Goal: Task Accomplishment & Management: Manage account settings

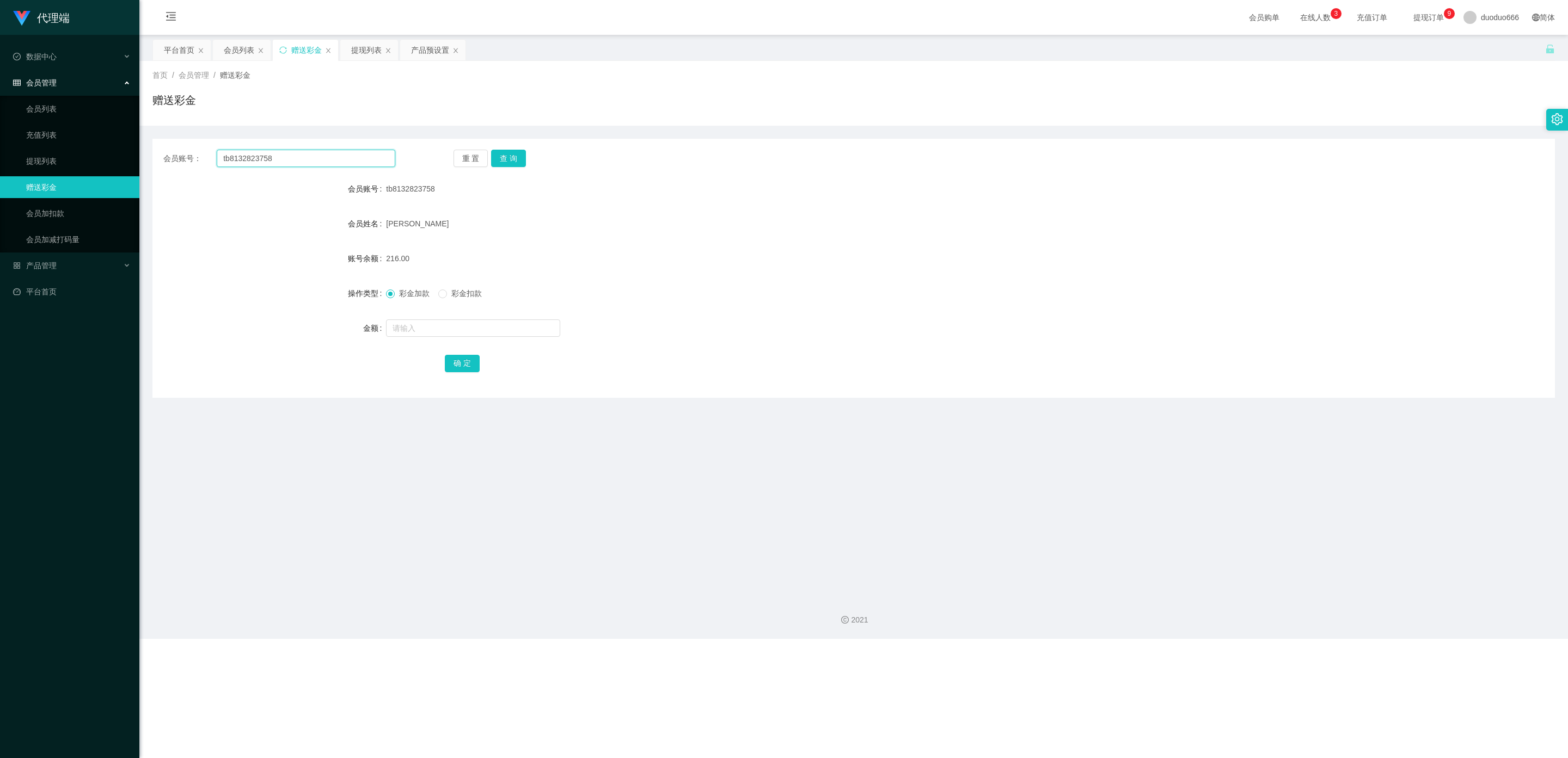
drag, startPoint x: 149, startPoint y: 151, endPoint x: 0, endPoint y: 147, distance: 149.1
click at [0, 147] on section "代理端 数据中心 会员管理 会员列表 充值列表 提现列表 赠送彩金 会员加扣款 会员加减打码量 产品管理 开奖记录 注单管理 产品列表 即时注单 产品预设置 …" at bounding box center [784, 319] width 1568 height 639
click at [513, 156] on button "查 询" at bounding box center [508, 158] width 35 height 17
click at [239, 47] on div "会员列表" at bounding box center [238, 50] width 30 height 21
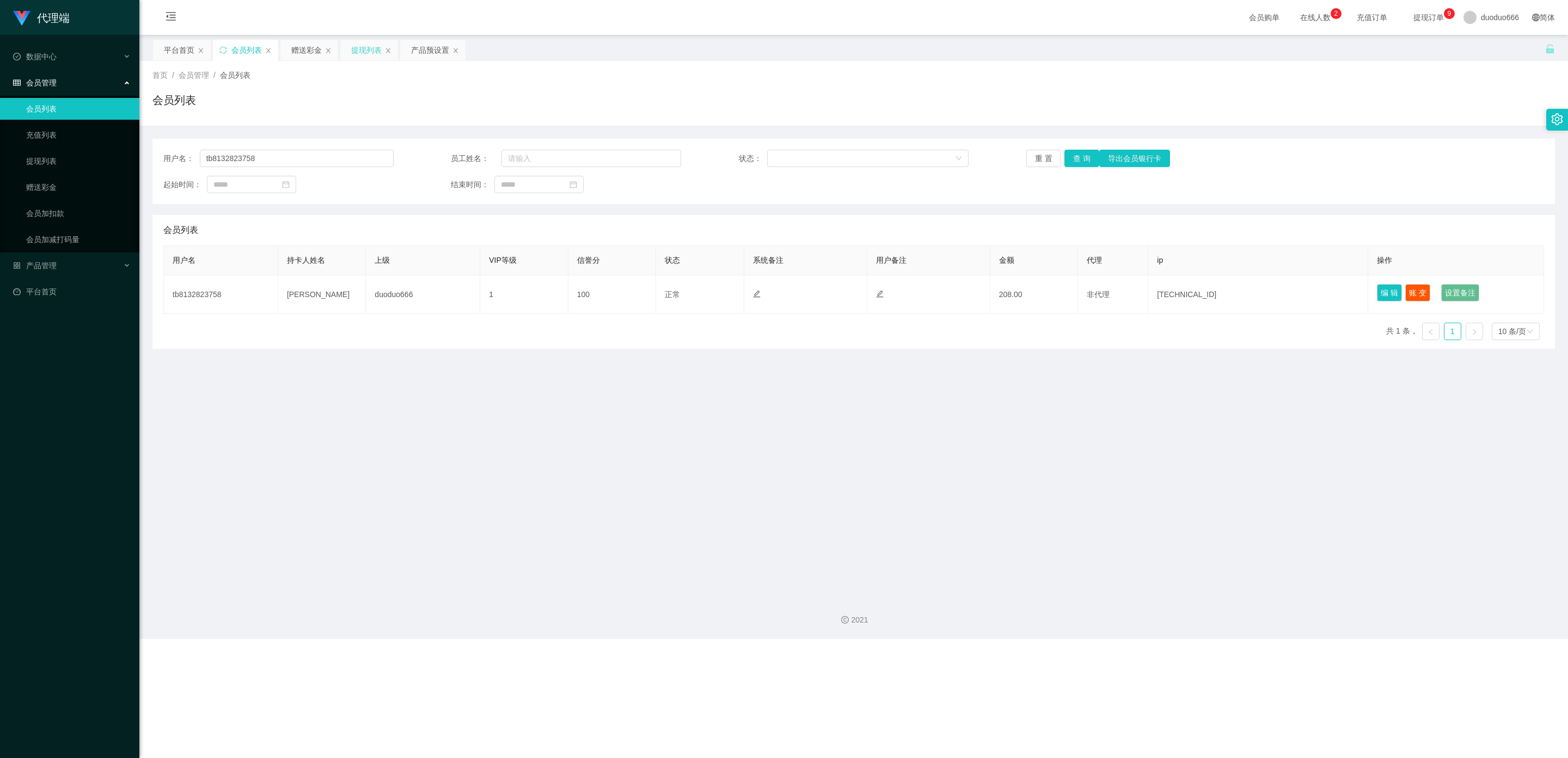
click at [365, 49] on div "提现列表" at bounding box center [365, 50] width 30 height 21
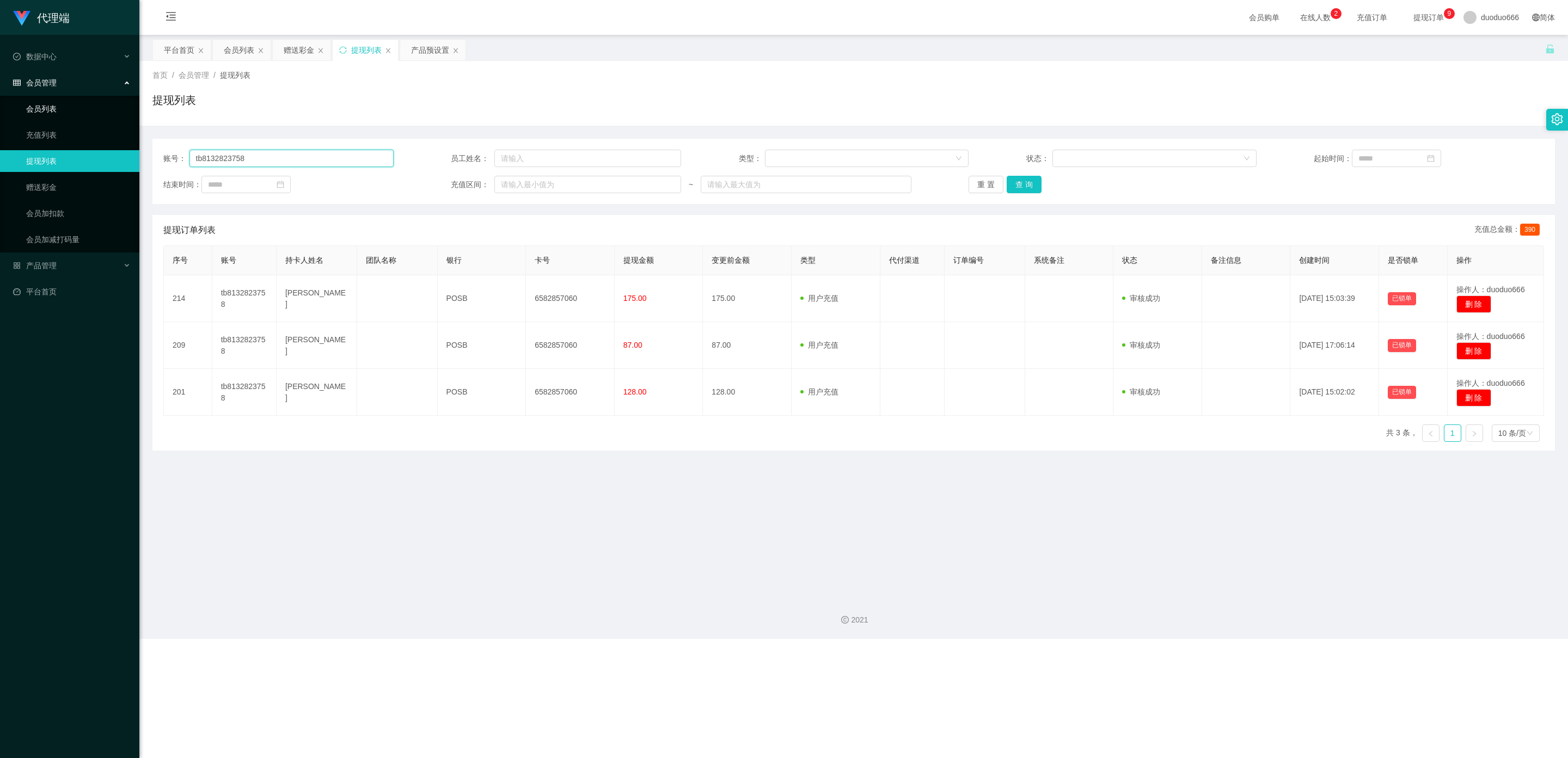
drag, startPoint x: 263, startPoint y: 155, endPoint x: 0, endPoint y: 116, distance: 265.9
click at [9, 116] on section "代理端 数据中心 会员管理 会员列表 充值列表 提现列表 赠送彩金 会员加扣款 会员加减打码量 产品管理 开奖记录 注单管理 产品列表 即时注单 产品预设置 …" at bounding box center [784, 319] width 1568 height 639
drag, startPoint x: 1026, startPoint y: 182, endPoint x: 1019, endPoint y: 182, distance: 7.0
click at [1025, 182] on button "查 询" at bounding box center [1024, 184] width 35 height 17
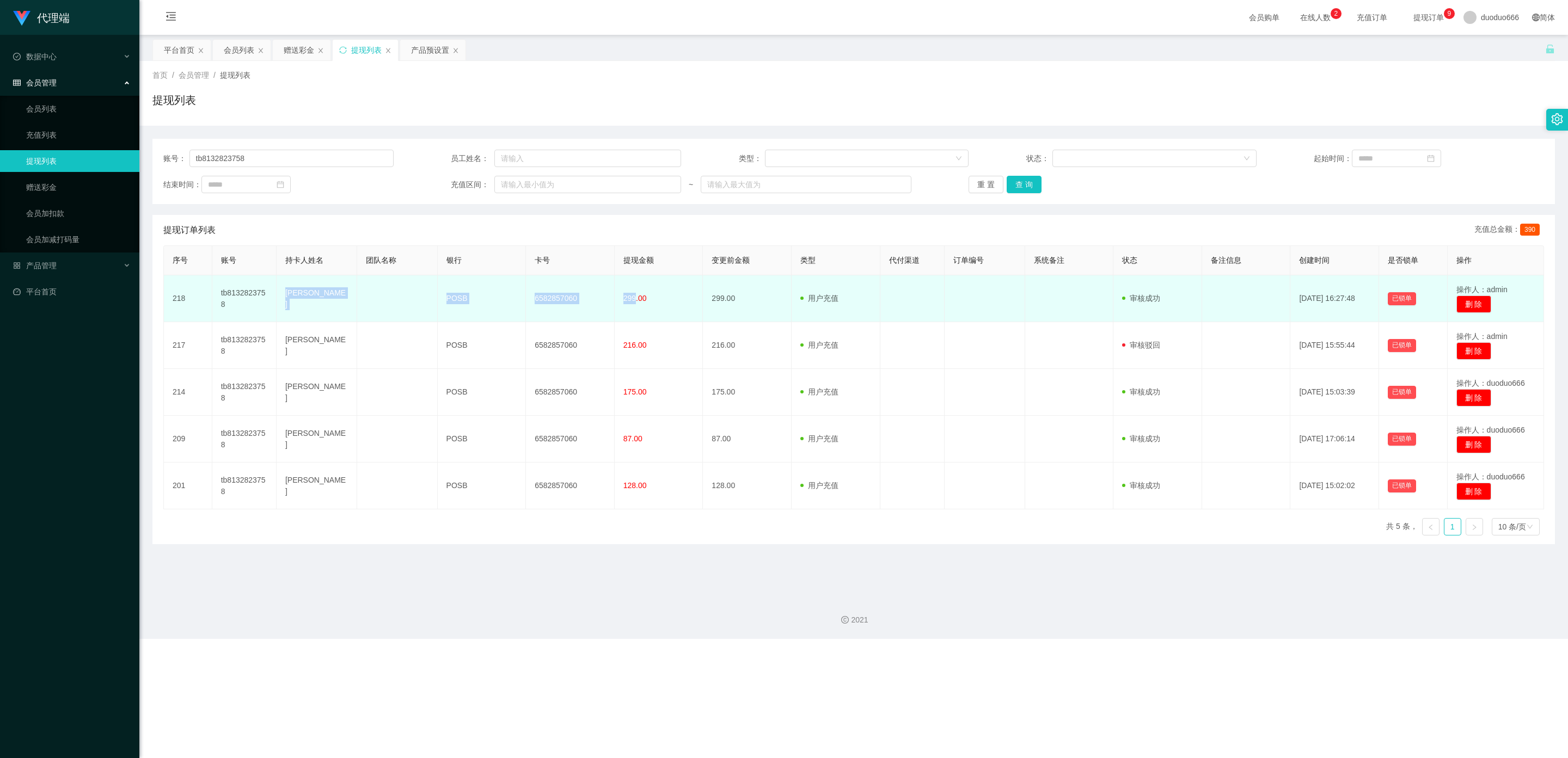
drag, startPoint x: 632, startPoint y: 297, endPoint x: 283, endPoint y: 304, distance: 349.1
click at [283, 304] on tr "218 tb8132823758 FANG CHERN JIN POSB 6582857060 299.00 299.00 用户充值 人工扣款 审核驳回 审核…" at bounding box center [854, 299] width 1380 height 46
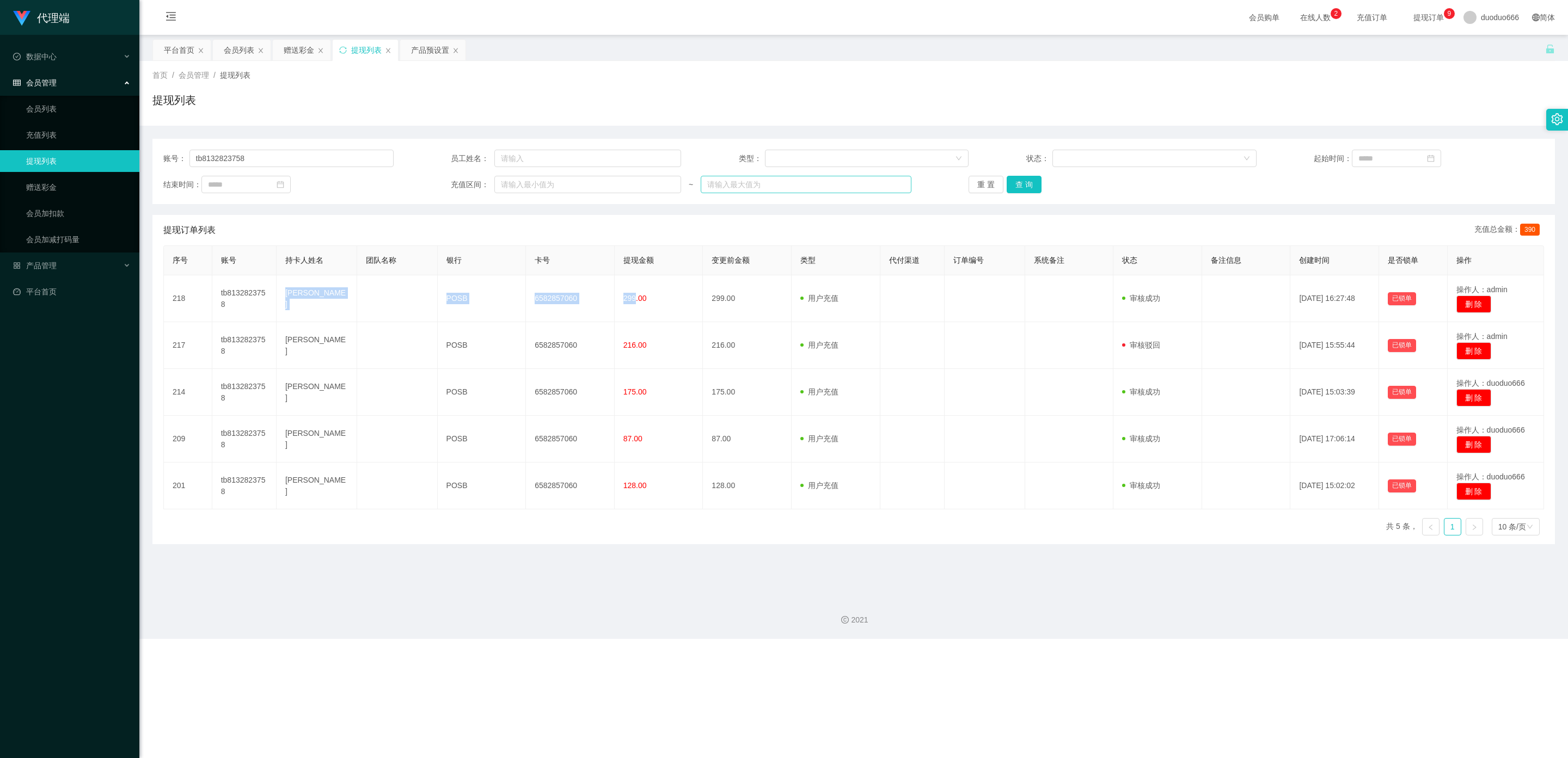
copy tr "[PERSON_NAME] POSB 6582857060 299"
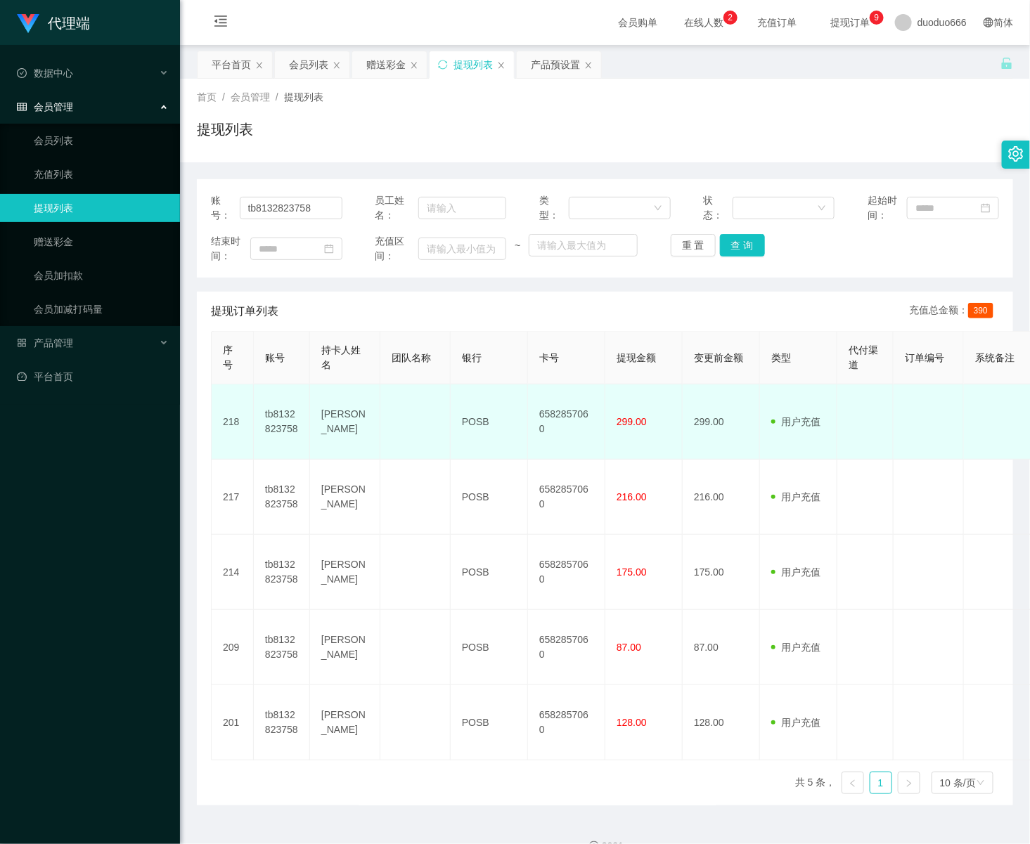
click at [664, 437] on td "299.00" at bounding box center [643, 422] width 77 height 75
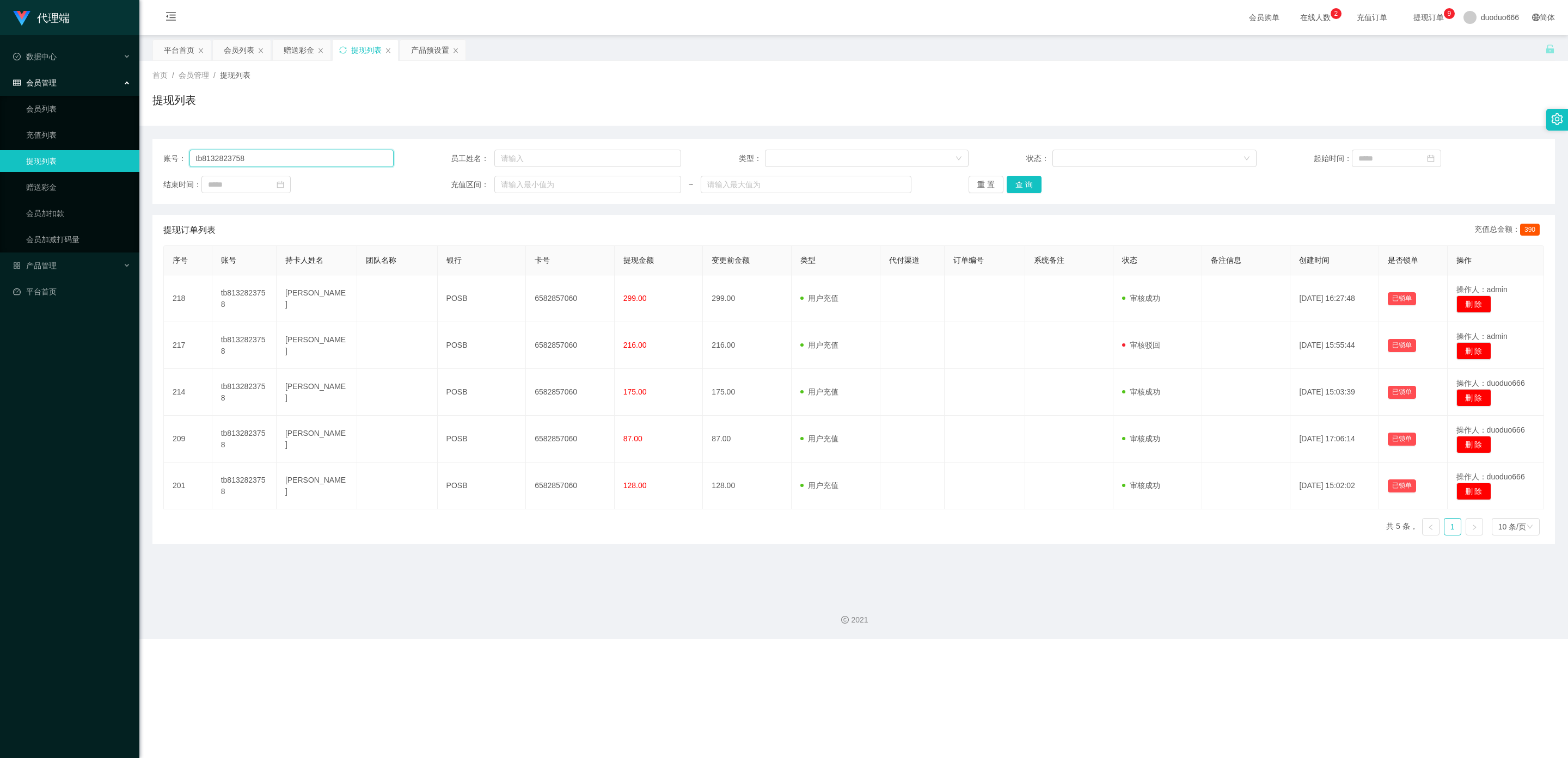
drag, startPoint x: 239, startPoint y: 154, endPoint x: 139, endPoint y: 149, distance: 100.1
click at [139, 149] on main "关闭左侧 关闭右侧 关闭其它 刷新页面 平台首页 会员列表 赠送彩金 提现列表 产品预设置 首页 / 会员管理 / 提现列表 / 提现列表 账号： tb813…" at bounding box center [853, 311] width 1429 height 554
click at [298, 51] on div "赠送彩金" at bounding box center [298, 50] width 30 height 21
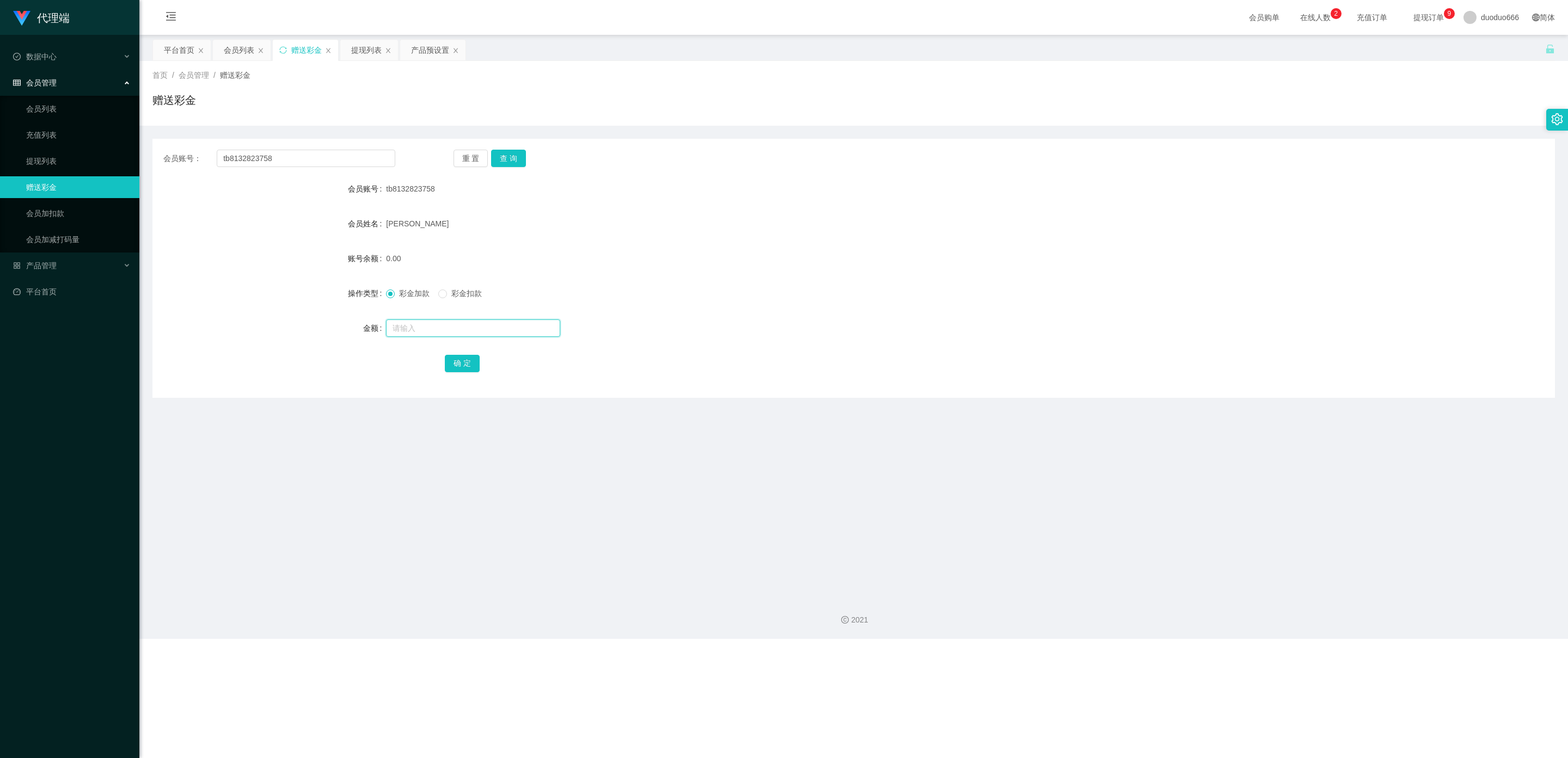
click at [410, 327] on input "text" at bounding box center [472, 328] width 174 height 17
click at [515, 151] on button "查 询" at bounding box center [508, 158] width 35 height 17
click at [417, 334] on input "text" at bounding box center [472, 328] width 174 height 17
type input "8"
click at [464, 358] on button "确 定" at bounding box center [461, 363] width 35 height 17
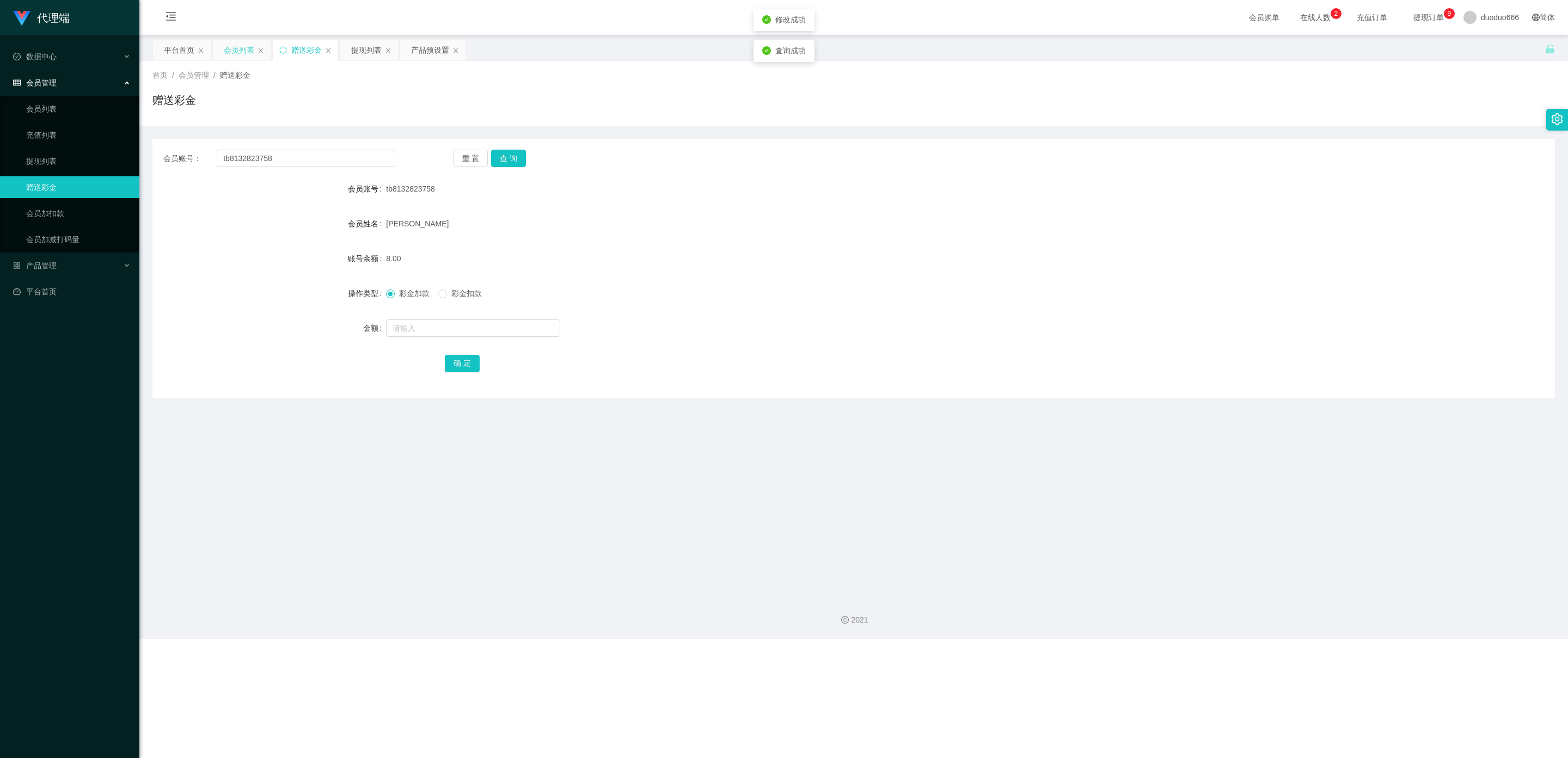
click at [239, 50] on div "会员列表" at bounding box center [238, 50] width 30 height 21
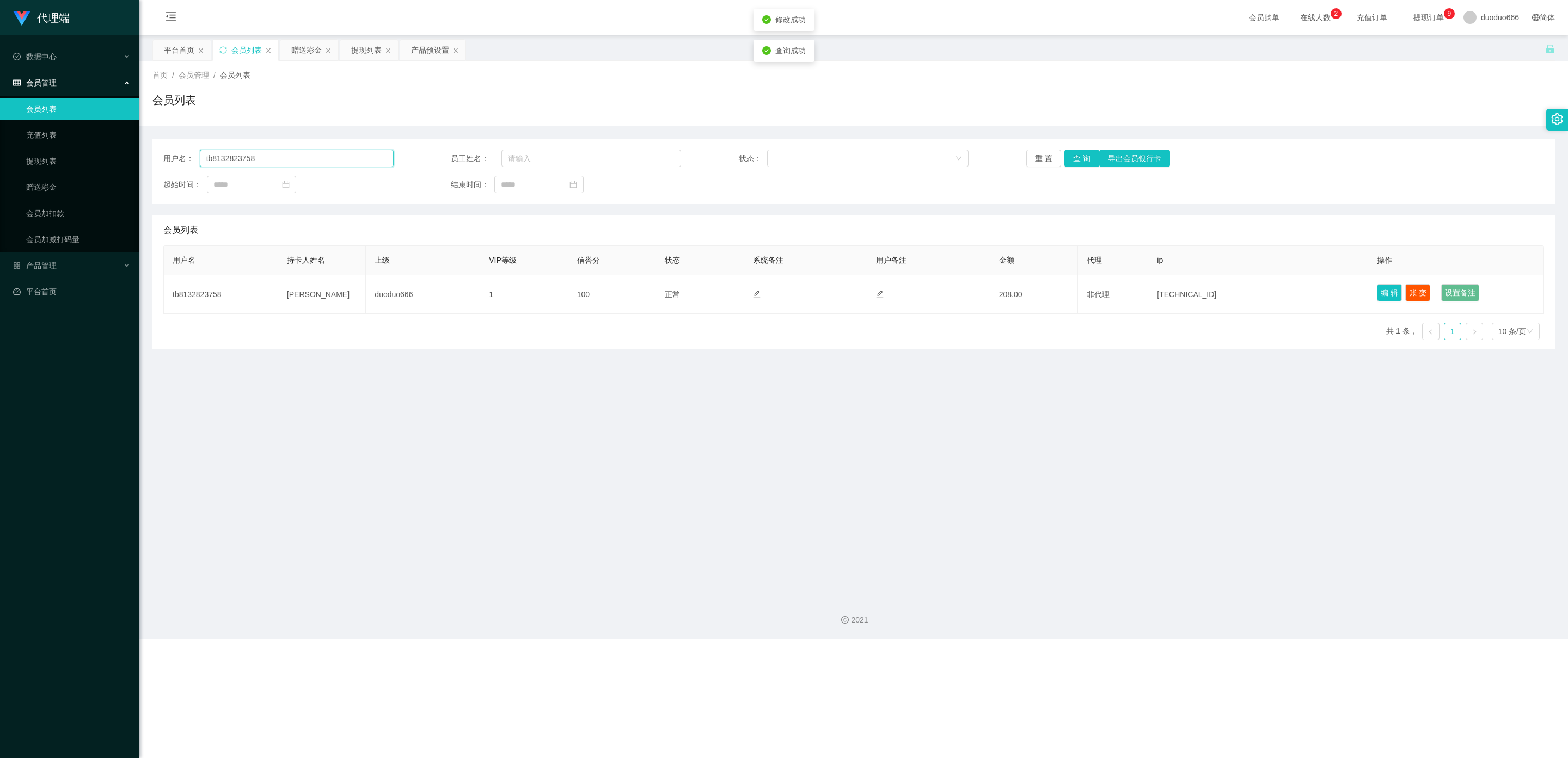
drag, startPoint x: 284, startPoint y: 155, endPoint x: 0, endPoint y: 121, distance: 286.0
click at [0, 121] on section "代理端 数据中心 会员管理 会员列表 充值列表 提现列表 赠送彩金 会员加扣款 会员加减打码量 产品管理 开奖记录 注单管理 产品列表 即时注单 产品预设置 …" at bounding box center [784, 319] width 1568 height 639
drag, startPoint x: 1076, startPoint y: 156, endPoint x: 1127, endPoint y: 211, distance: 75.0
click at [1077, 156] on button "查 询" at bounding box center [1081, 158] width 35 height 17
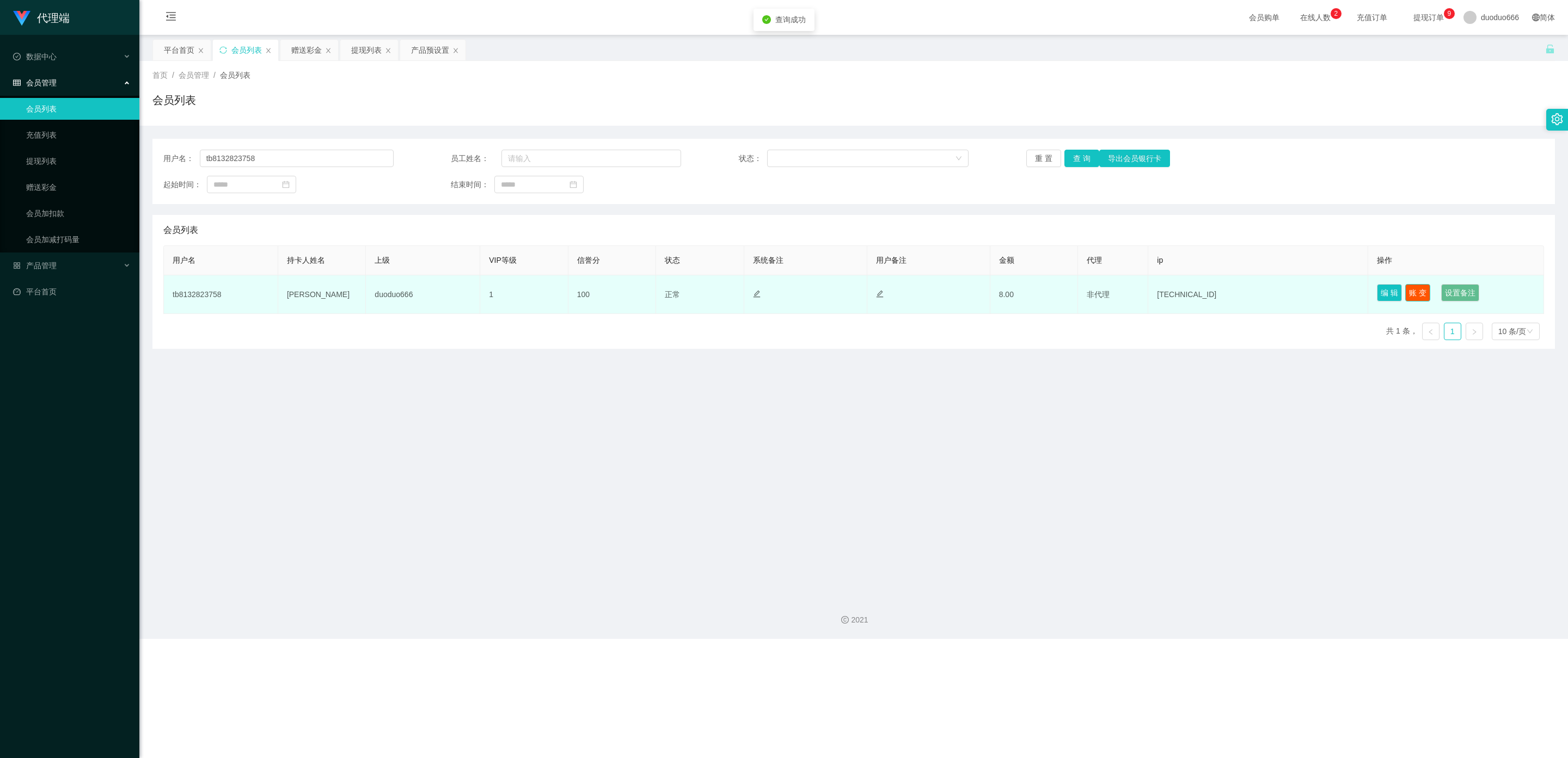
click at [1412, 293] on button "账 变" at bounding box center [1417, 293] width 25 height 17
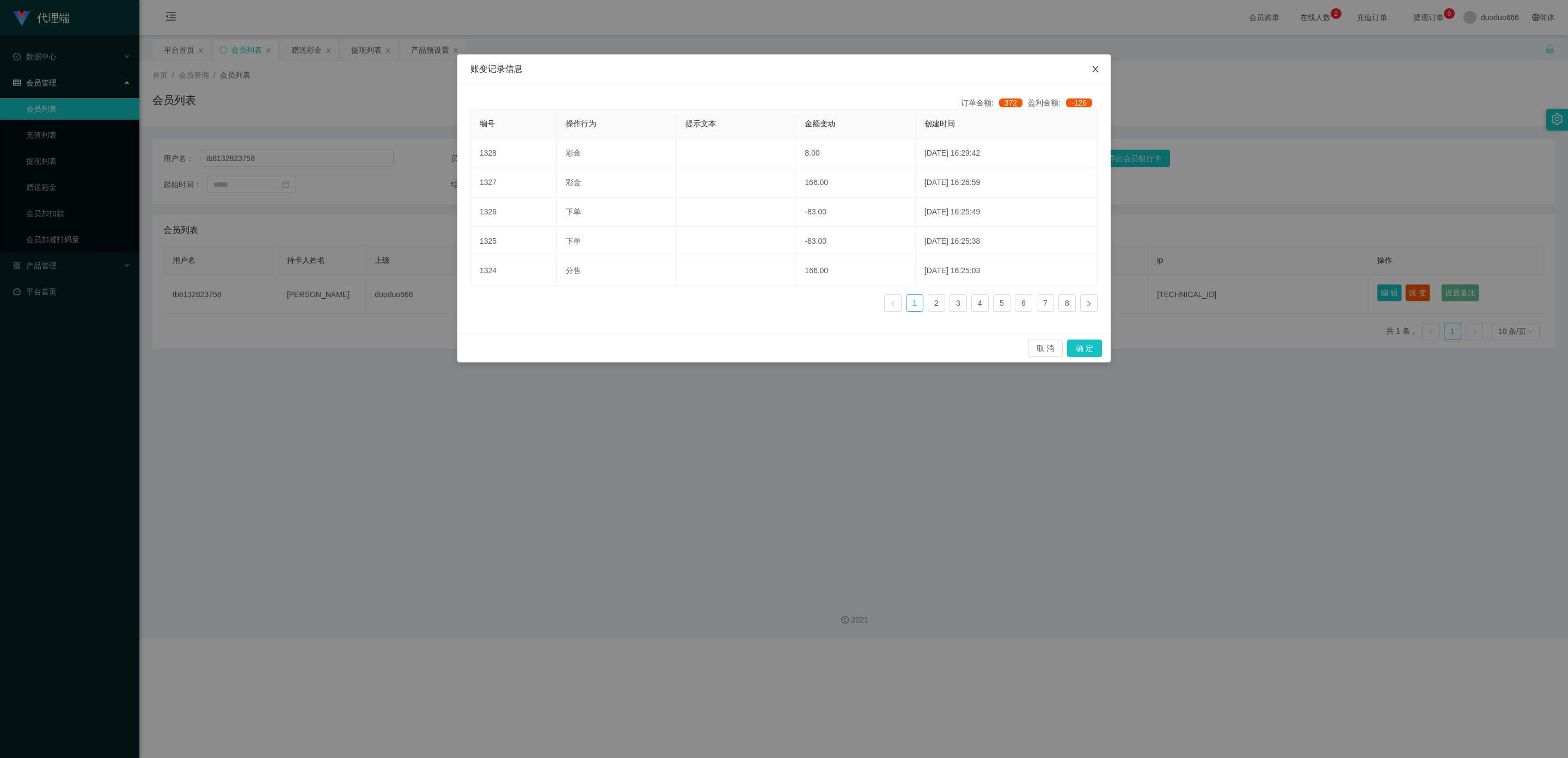
click at [1100, 70] on span "Close" at bounding box center [1095, 69] width 30 height 30
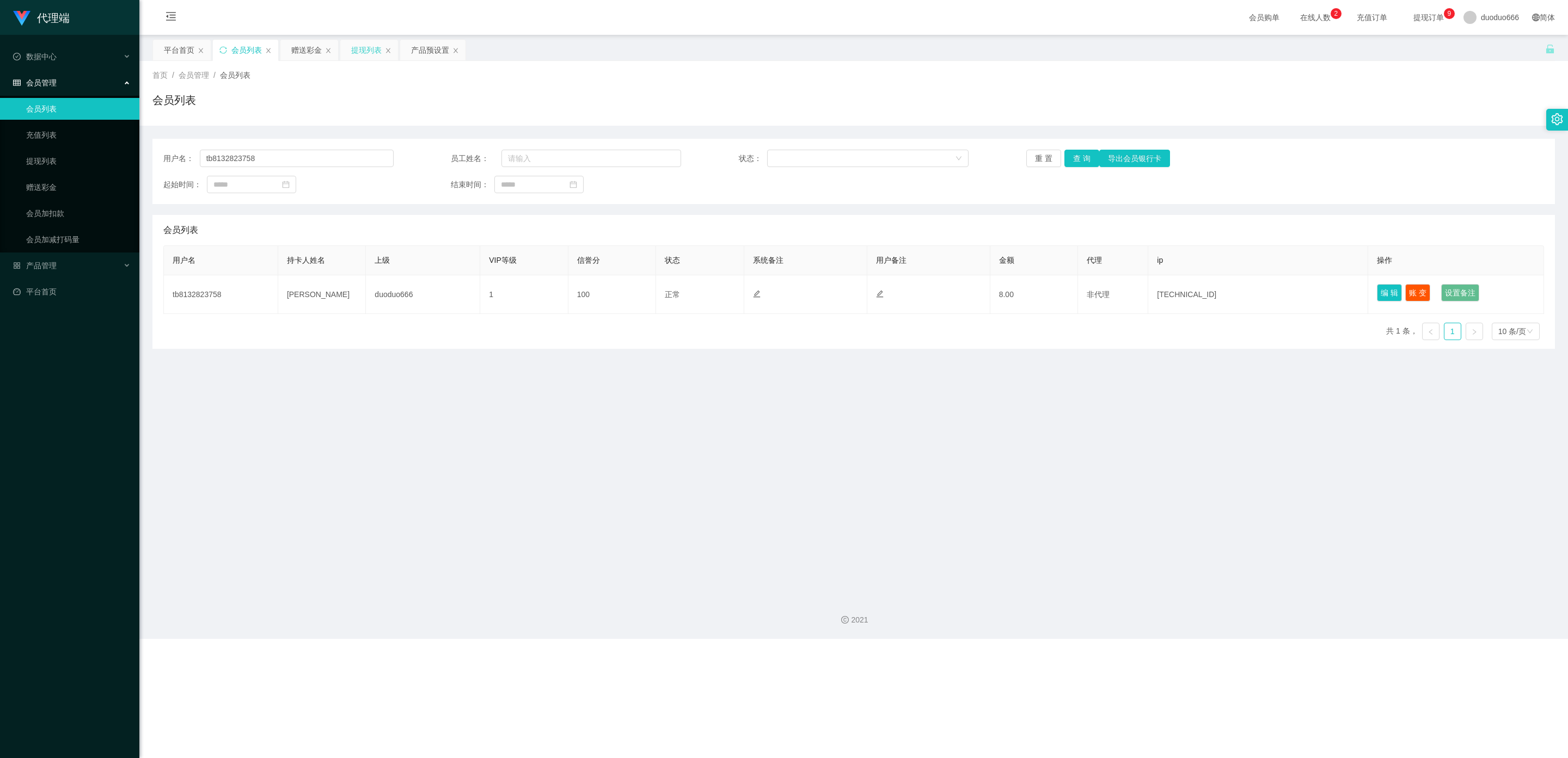
click at [369, 44] on div "提现列表" at bounding box center [365, 50] width 30 height 21
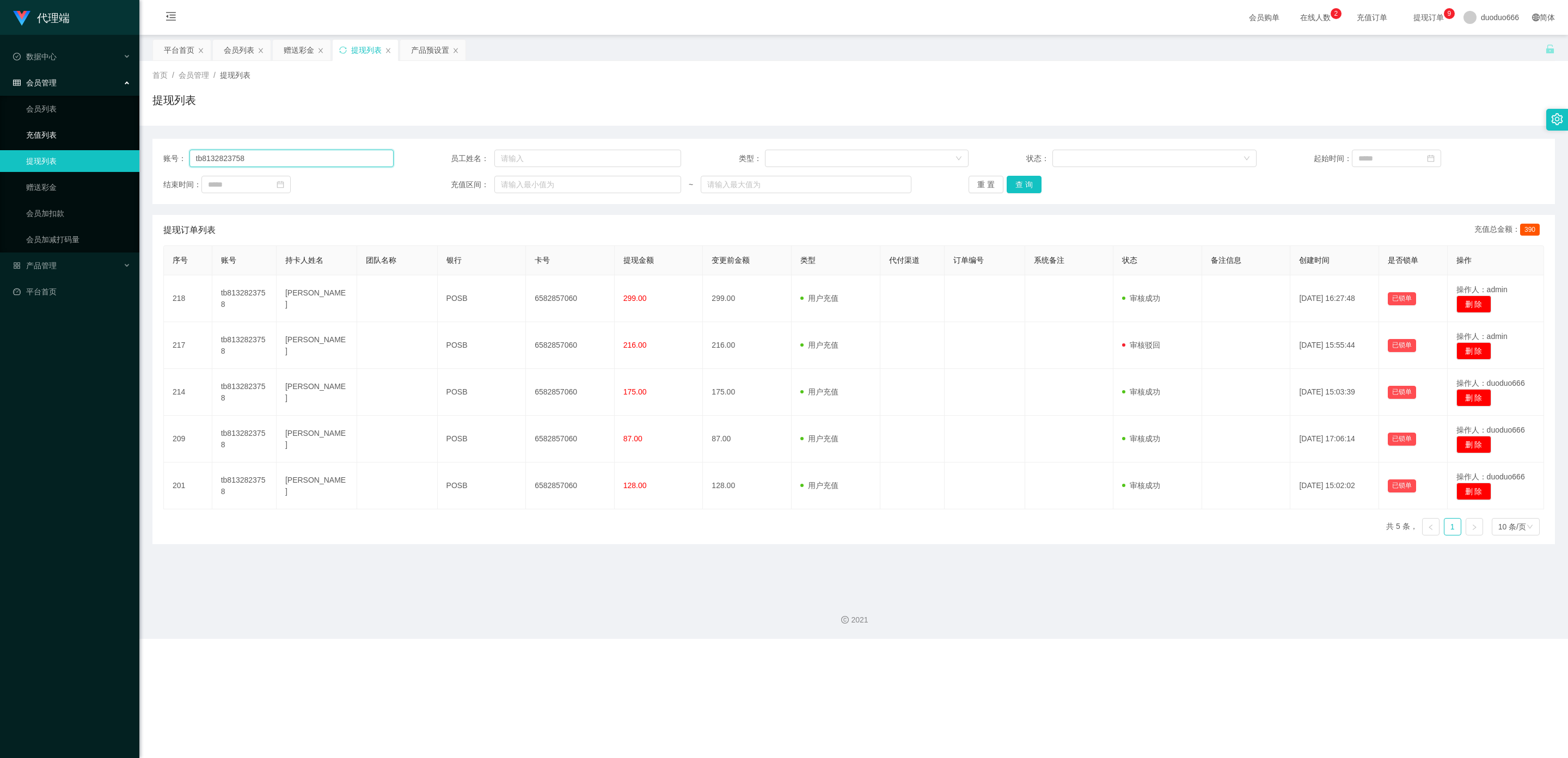
drag, startPoint x: 266, startPoint y: 159, endPoint x: 0, endPoint y: 128, distance: 267.8
click at [0, 128] on section "代理端 数据中心 会员管理 会员列表 充值列表 提现列表 赠送彩金 会员加扣款 会员加减打码量 产品管理 开奖记录 注单管理 产品列表 即时注单 产品预设置 …" at bounding box center [784, 319] width 1568 height 639
click at [1021, 181] on button "查 询" at bounding box center [1024, 184] width 35 height 17
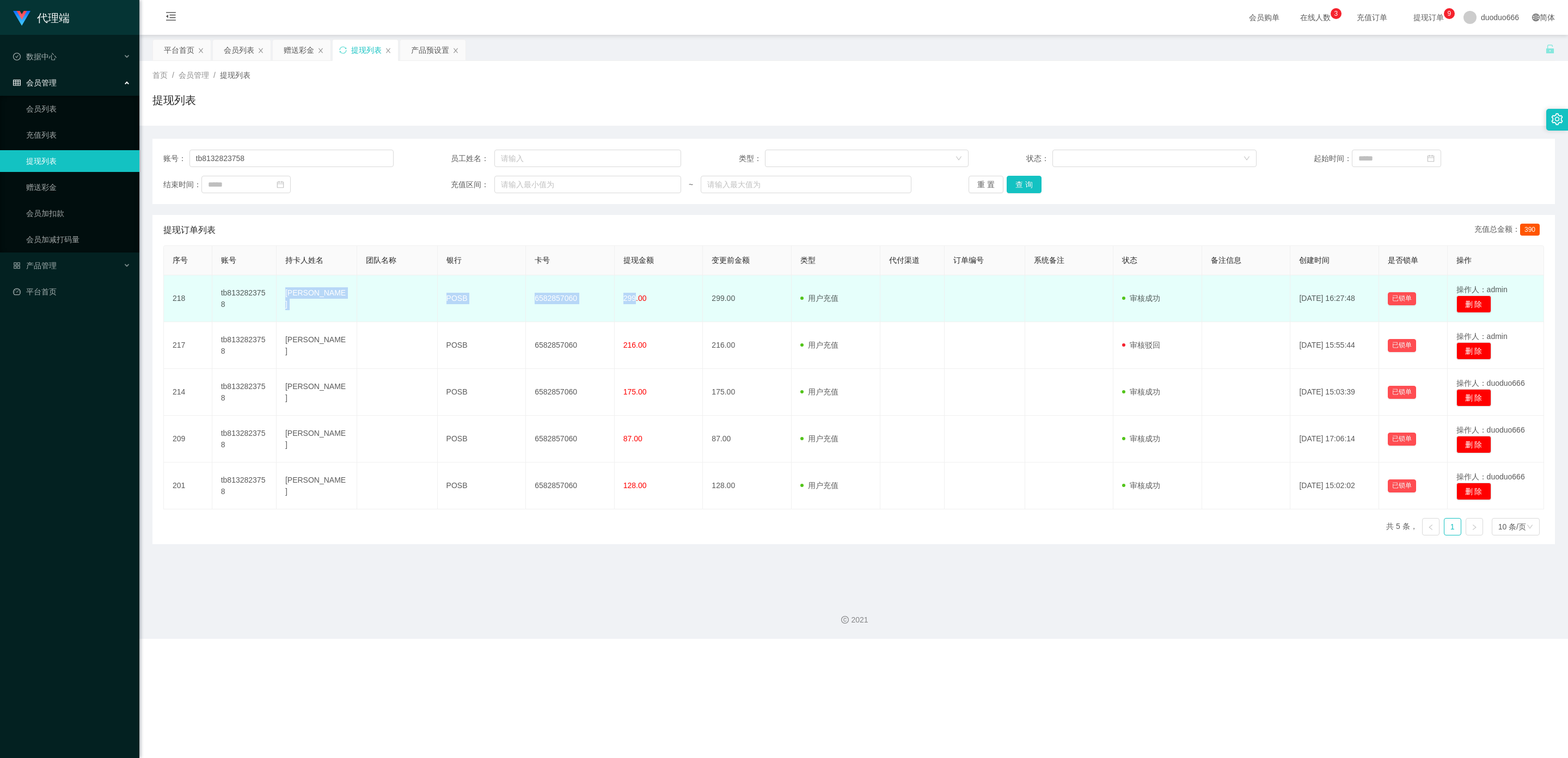
drag, startPoint x: 632, startPoint y: 296, endPoint x: 301, endPoint y: 297, distance: 331.0
click at [296, 298] on tr "218 tb8132823758 FANG CHERN JIN POSB 6582857060 299.00 299.00 用户充值 人工扣款 审核驳回 审核…" at bounding box center [854, 299] width 1380 height 46
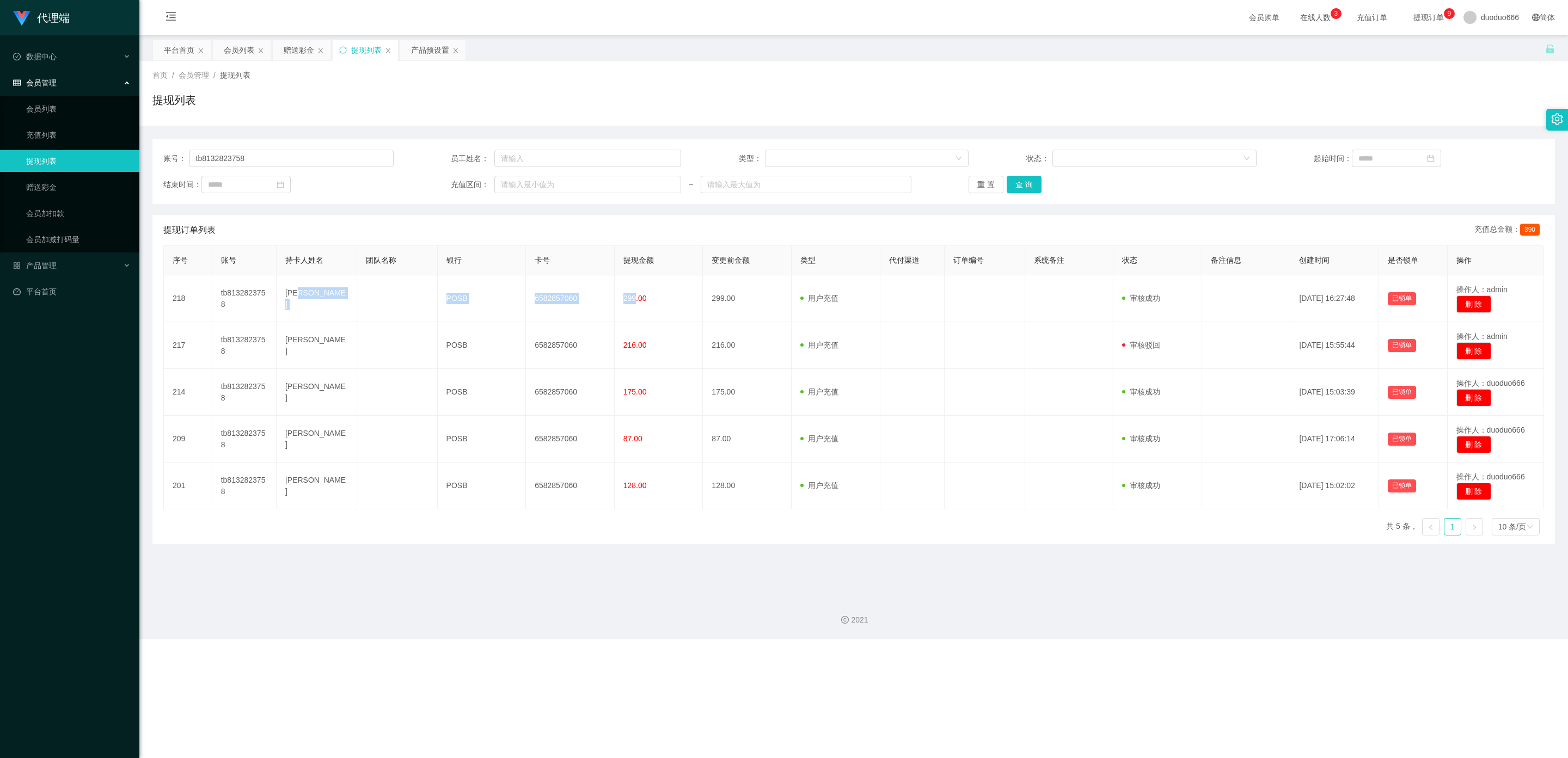
copy tr "G [PERSON_NAME] POSB 6582857060 299"
drag, startPoint x: 249, startPoint y: 160, endPoint x: 0, endPoint y: 155, distance: 249.1
click at [0, 156] on section "代理端 数据中心 会员管理 会员列表 充值列表 提现列表 赠送彩金 会员加扣款 会员加减打码量 产品管理 开奖记录 注单管理 产品列表 即时注单 产品预设置 …" at bounding box center [784, 319] width 1568 height 639
click at [1021, 184] on button "查 询" at bounding box center [1024, 184] width 35 height 17
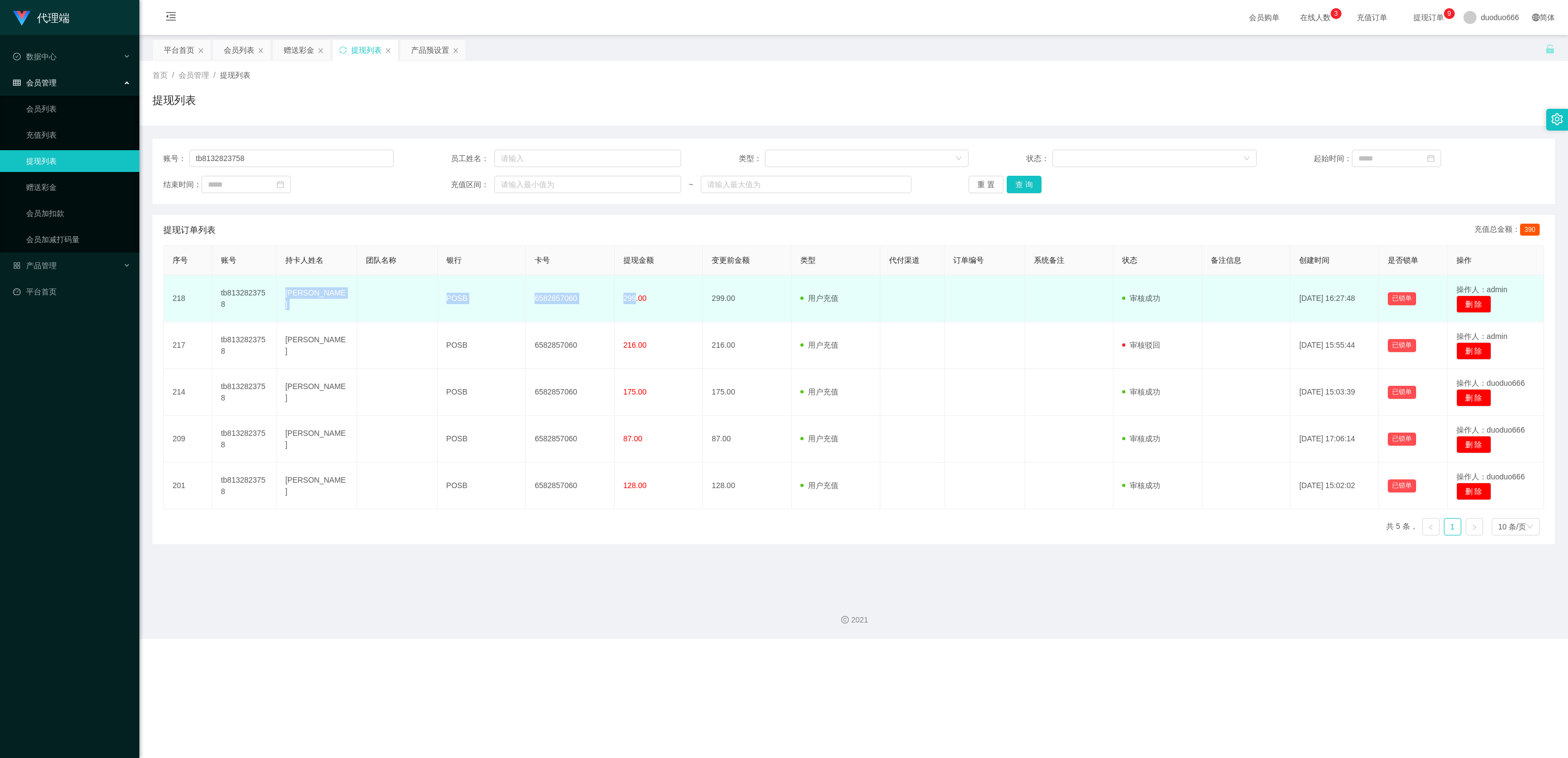
drag, startPoint x: 632, startPoint y: 297, endPoint x: 275, endPoint y: 304, distance: 357.1
click at [263, 304] on tr "218 tb8132823758 FANG CHERN JIN POSB 6582857060 299.00 299.00 用户充值 人工扣款 审核驳回 审核…" at bounding box center [854, 299] width 1380 height 46
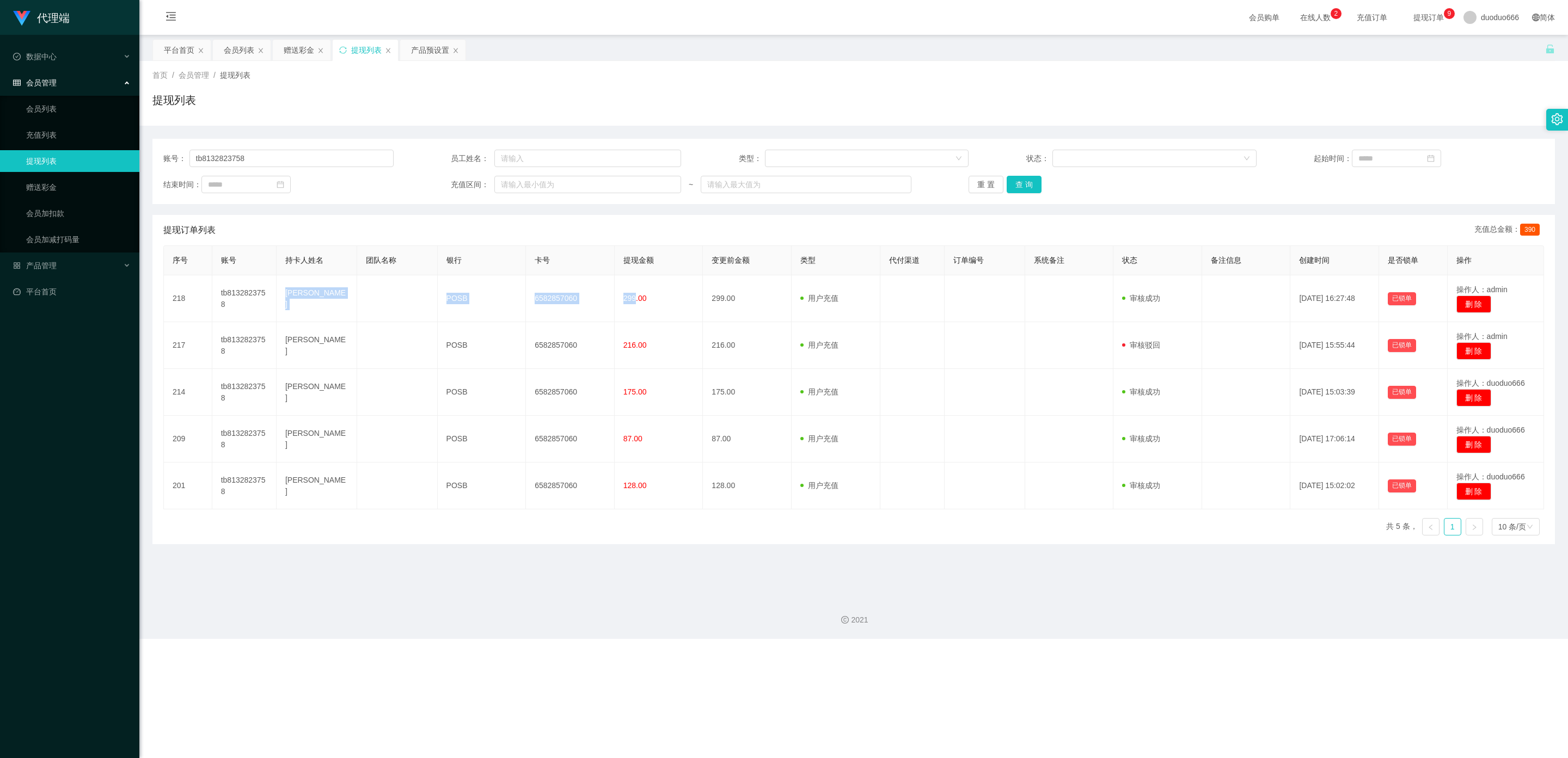
copy tr "[PERSON_NAME] POSB 6582857060 299"
drag, startPoint x: 256, startPoint y: 160, endPoint x: 56, endPoint y: 142, distance: 200.8
click at [51, 144] on section "代理端 数据中心 会员管理 会员列表 充值列表 提现列表 赠送彩金 会员加扣款 会员加减打码量 产品管理 开奖记录 注单管理 产品列表 即时注单 产品预设置 …" at bounding box center [784, 319] width 1568 height 639
click at [296, 45] on div "赠送彩金" at bounding box center [298, 50] width 30 height 21
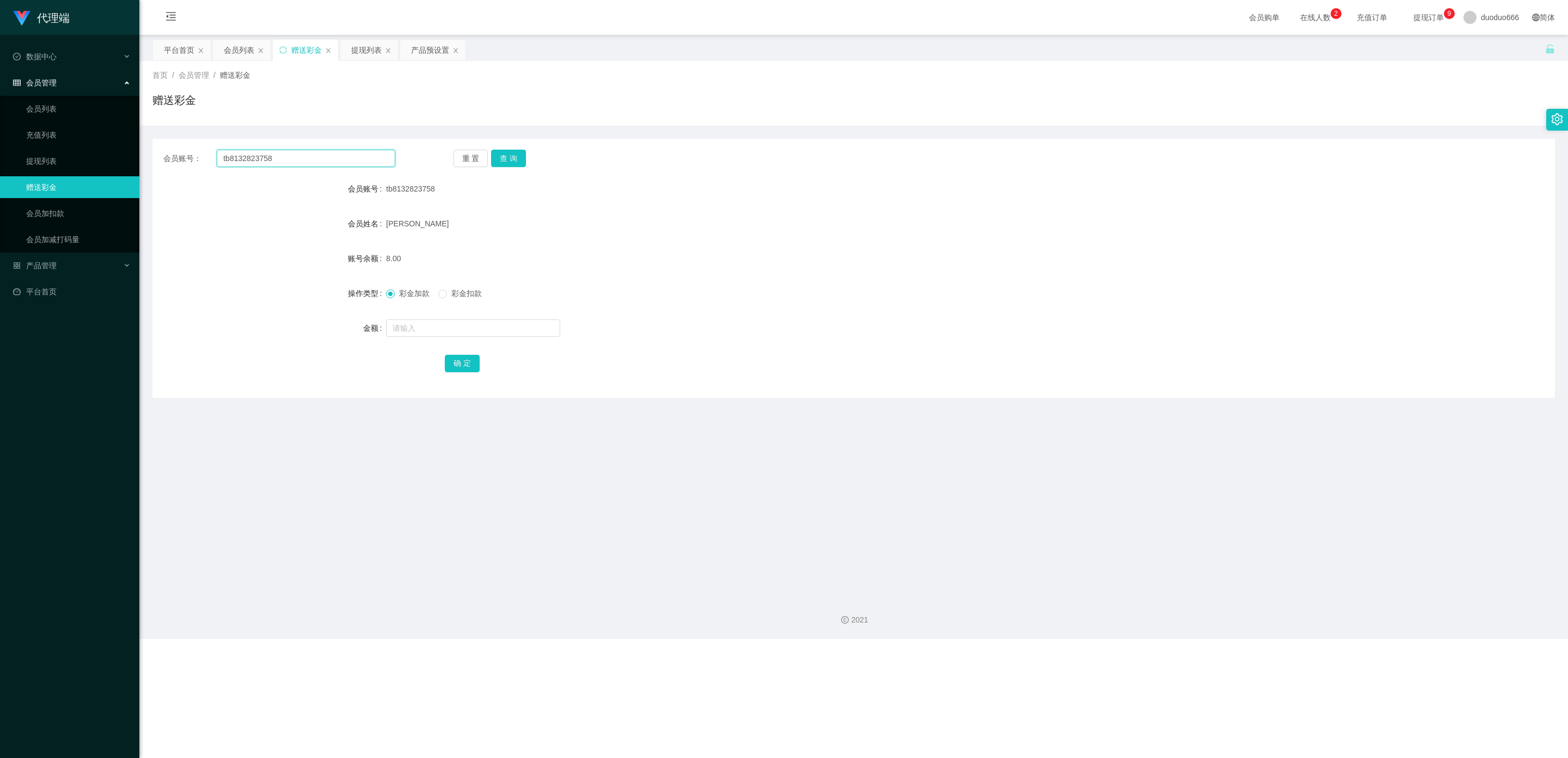
click at [284, 162] on input "tb8132823758" at bounding box center [306, 158] width 179 height 17
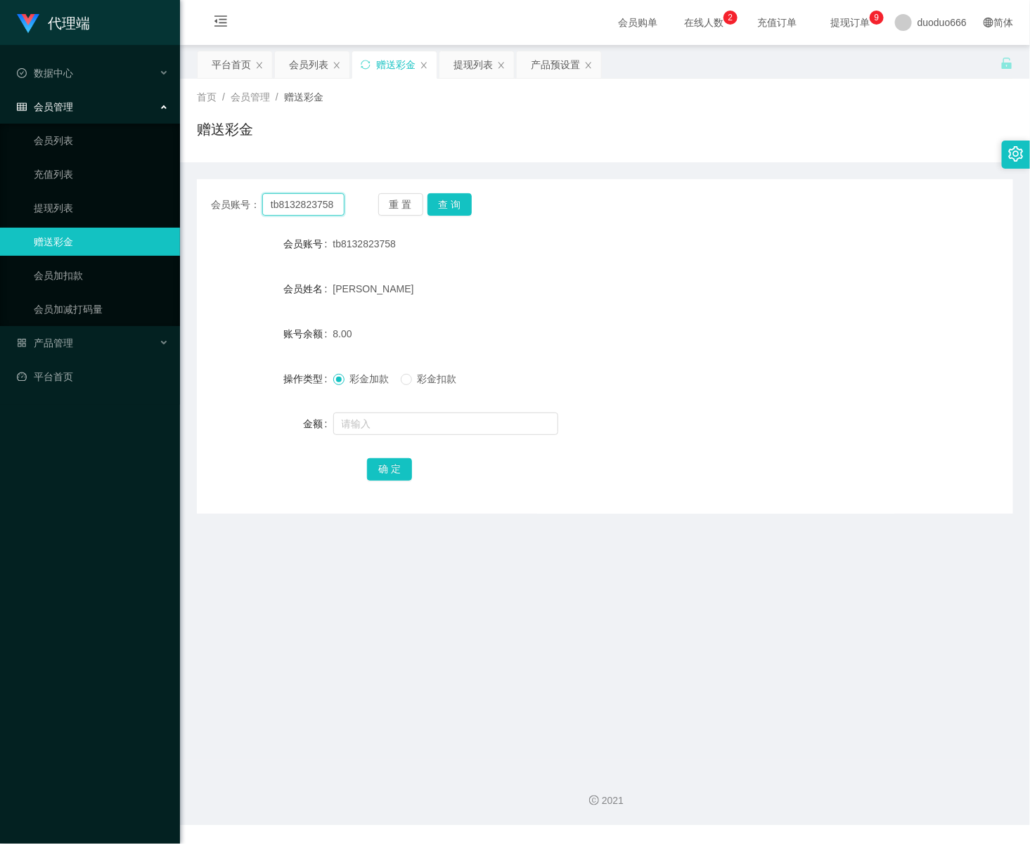
drag, startPoint x: 336, startPoint y: 205, endPoint x: -2, endPoint y: 162, distance: 340.8
click at [0, 162] on html "代理端 数据中心 会员管理 会员列表 充值列表 提现列表 赠送彩金 会员加扣款 会员加减打码量 产品管理 开奖记录 注单管理 产品列表 即时注单 产品预设置 …" at bounding box center [515, 422] width 1030 height 844
paste input "81004733"
type input "81004733"
click at [460, 205] on button "查 询" at bounding box center [449, 204] width 45 height 22
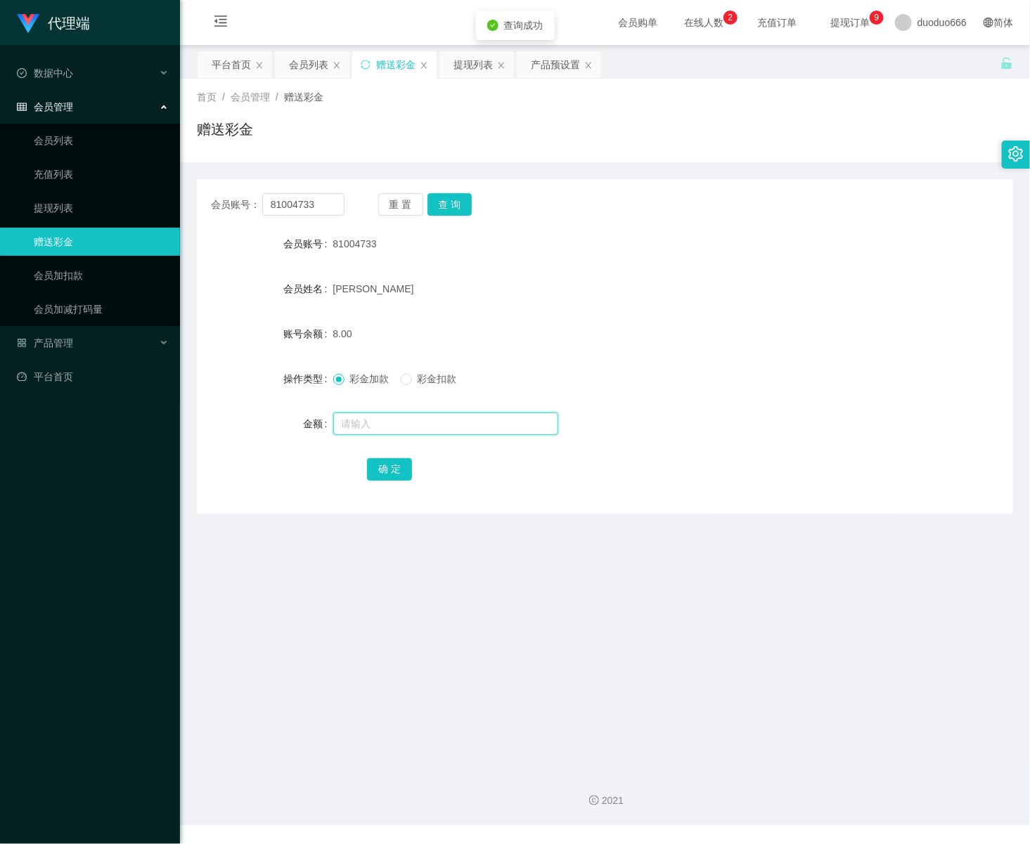
click at [388, 426] on input "text" at bounding box center [445, 424] width 225 height 22
type input "8"
drag, startPoint x: 401, startPoint y: 472, endPoint x: 426, endPoint y: 458, distance: 29.0
click at [401, 472] on button "确 定" at bounding box center [389, 469] width 45 height 22
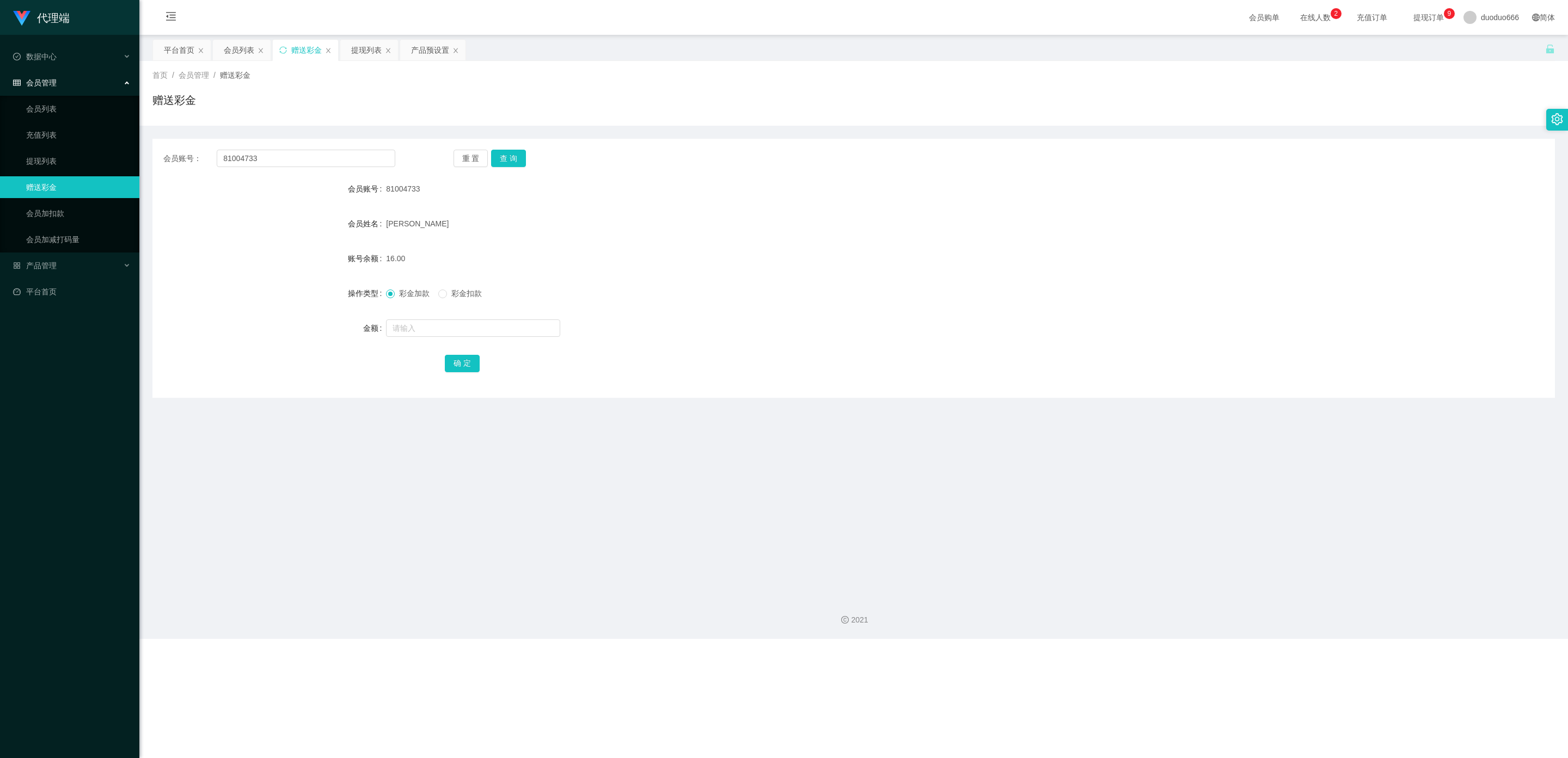
click at [1297, 10] on span "在线人数 0 1 2 3 4 5 6 7 8 9 0 1 2 3 4 5 6 7 8 9 0 1 2 3 4 5 6 7 8 9" at bounding box center [1315, 17] width 57 height 35
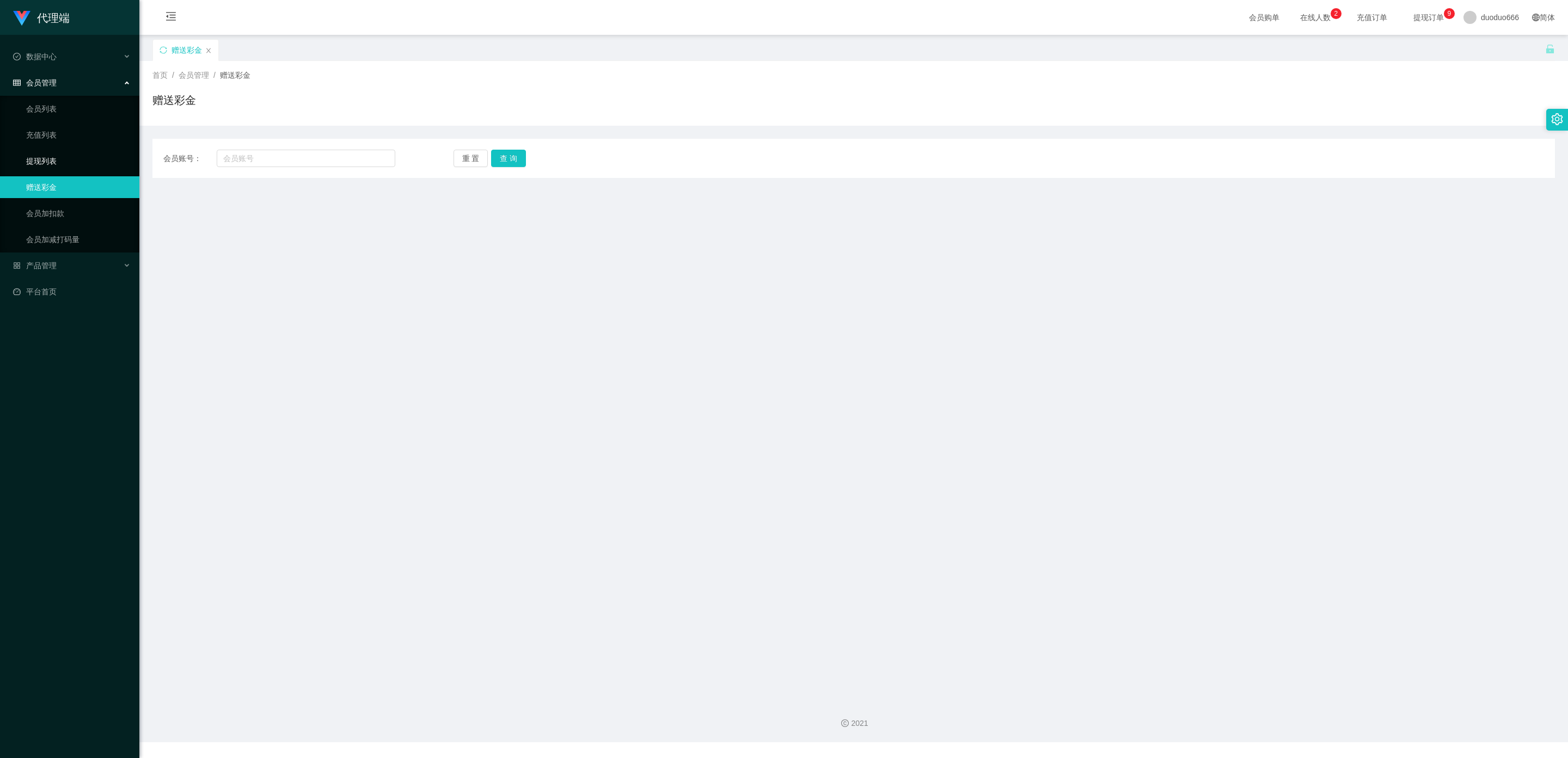
click at [56, 156] on link "提现列表" at bounding box center [78, 161] width 105 height 22
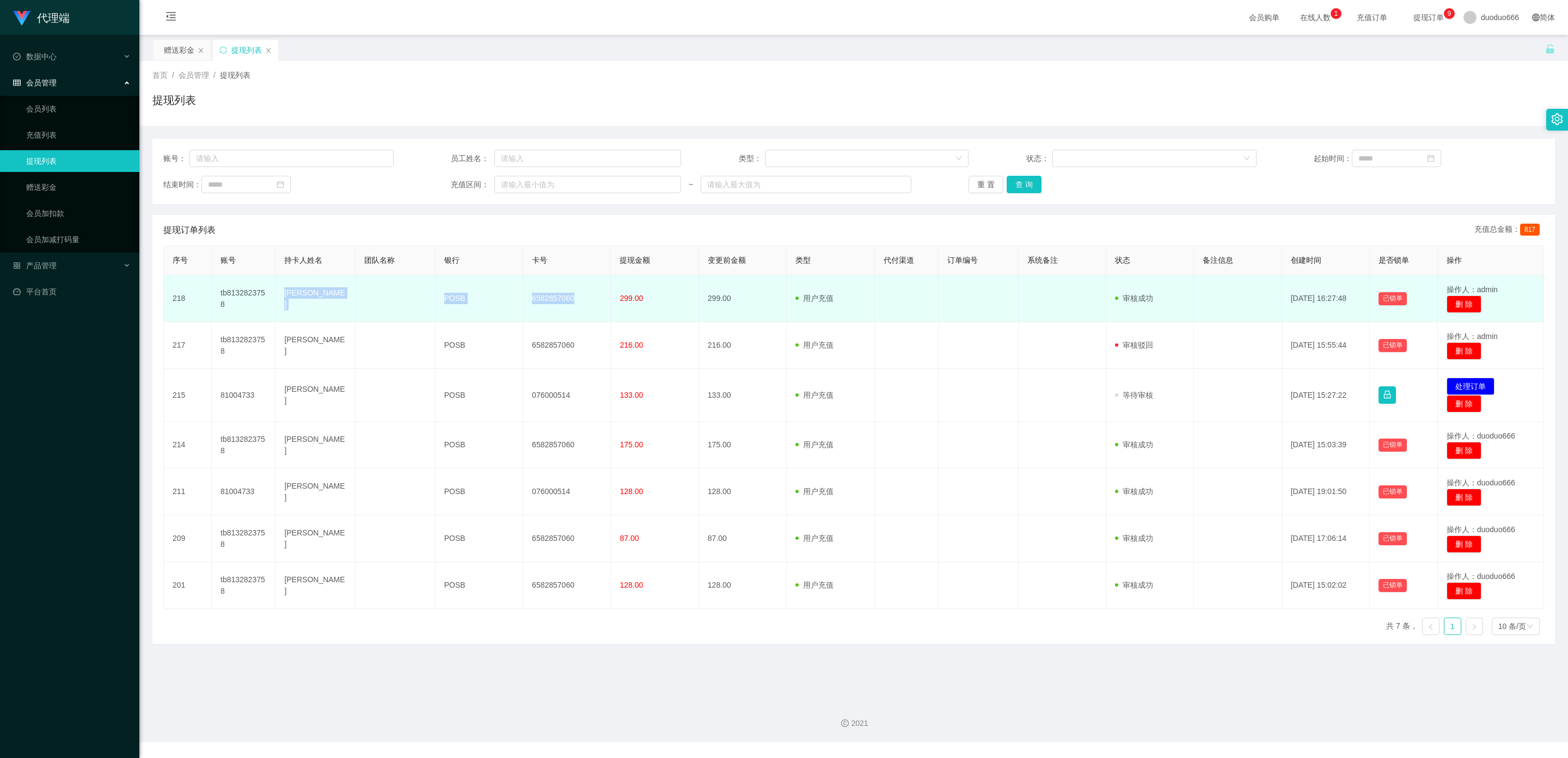
drag, startPoint x: 578, startPoint y: 300, endPoint x: 286, endPoint y: 301, distance: 292.0
click at [281, 300] on tr "218 tb8132823758 FANG CHERN JIN POSB 6582857060 299.00 299.00 用户充值 人工扣款 审核驳回 审核…" at bounding box center [854, 299] width 1380 height 46
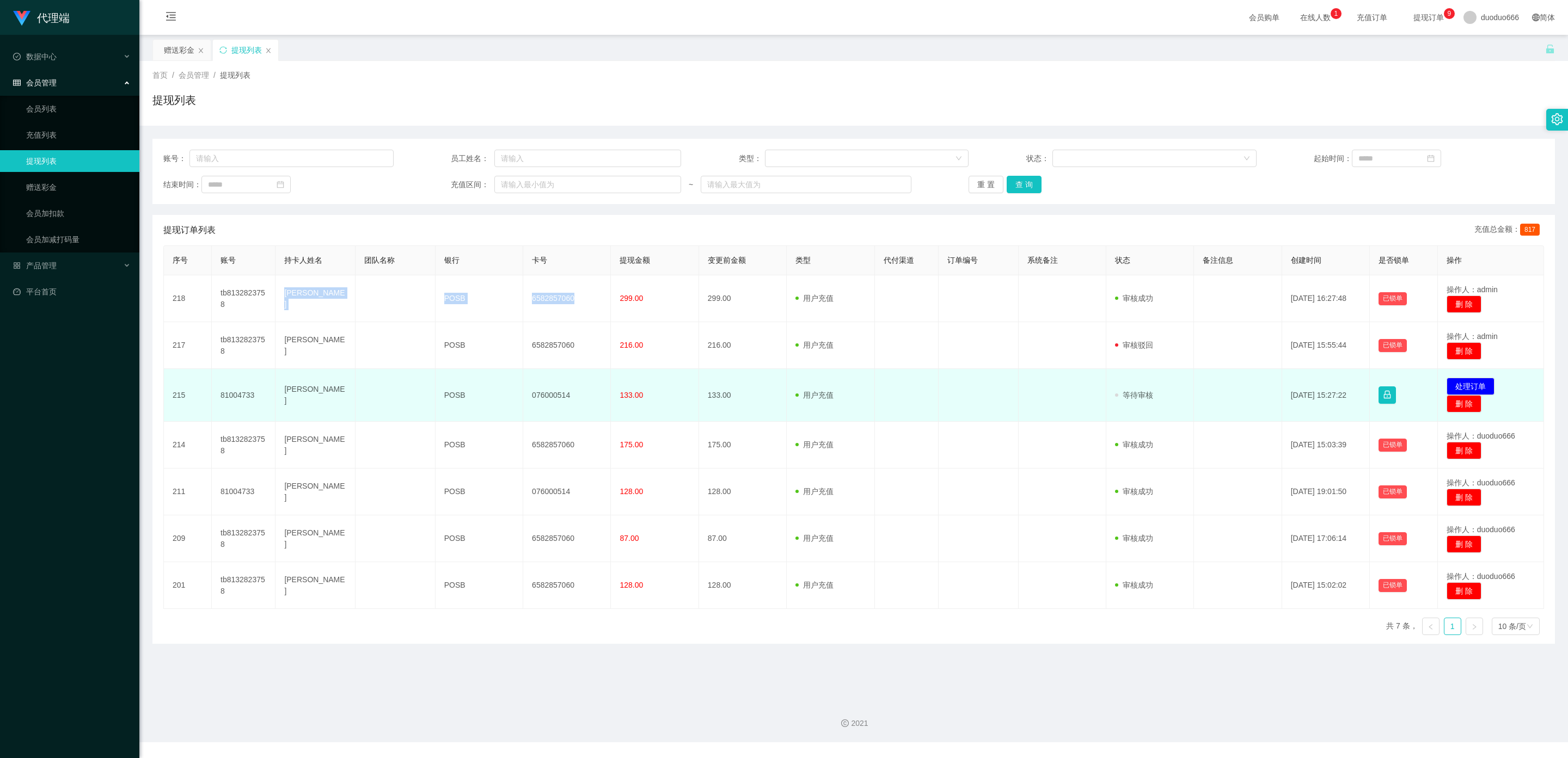
copy tr "[PERSON_NAME] POSB 6582857060"
click at [1468, 386] on button "处理订单" at bounding box center [1470, 386] width 48 height 17
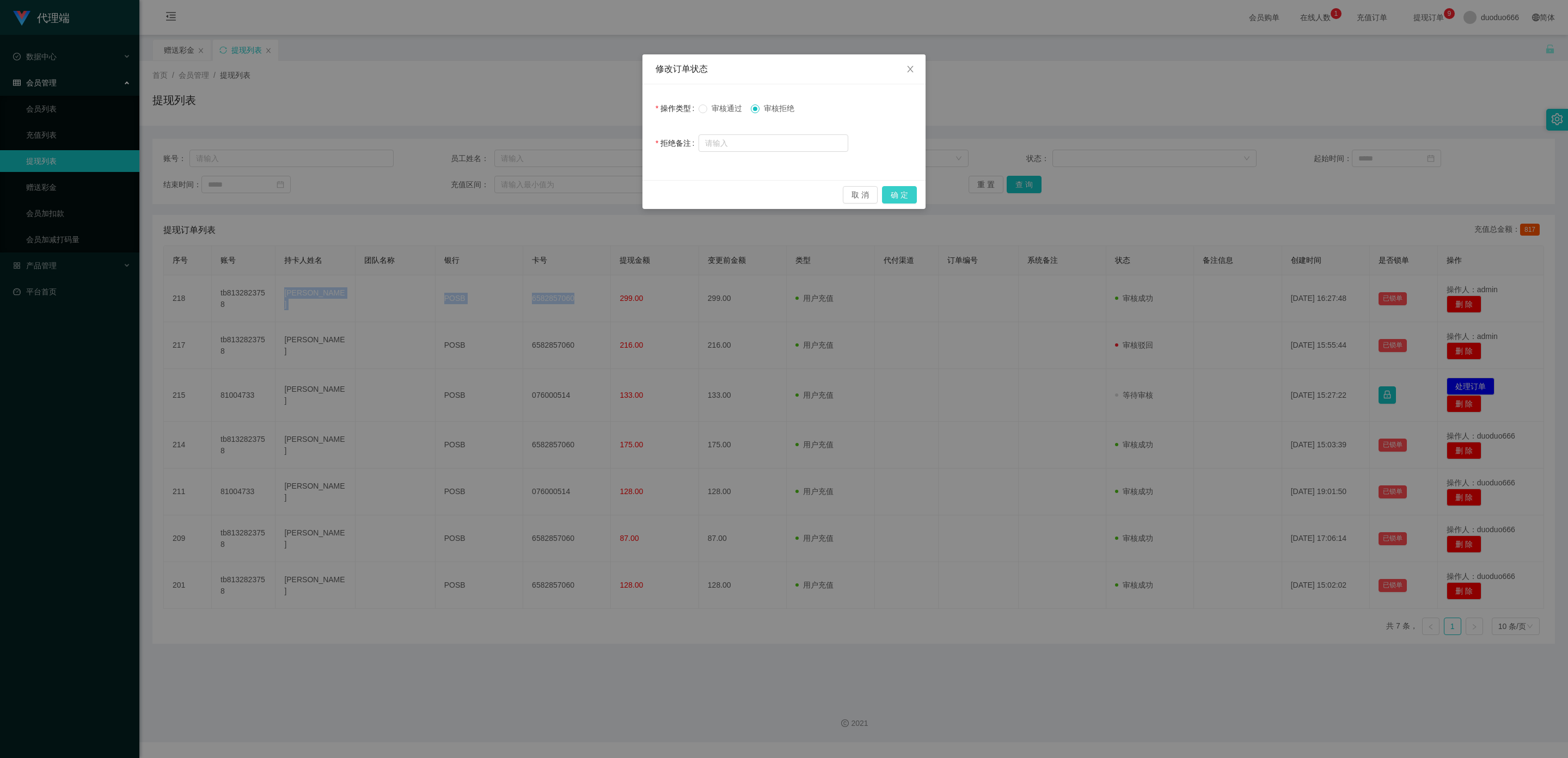
click at [897, 194] on button "确 定" at bounding box center [899, 194] width 35 height 17
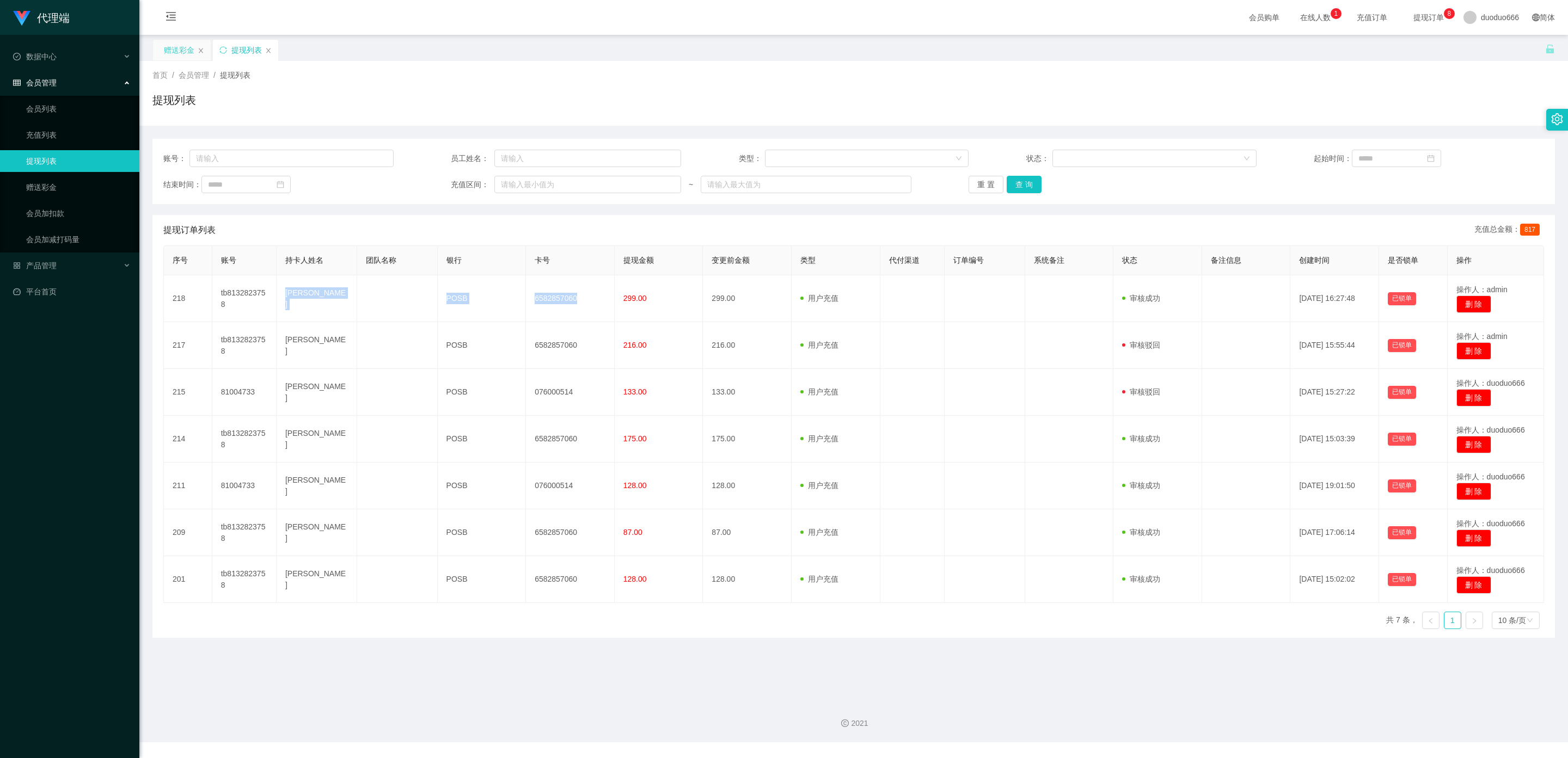
click at [185, 52] on div "赠送彩金" at bounding box center [179, 50] width 30 height 21
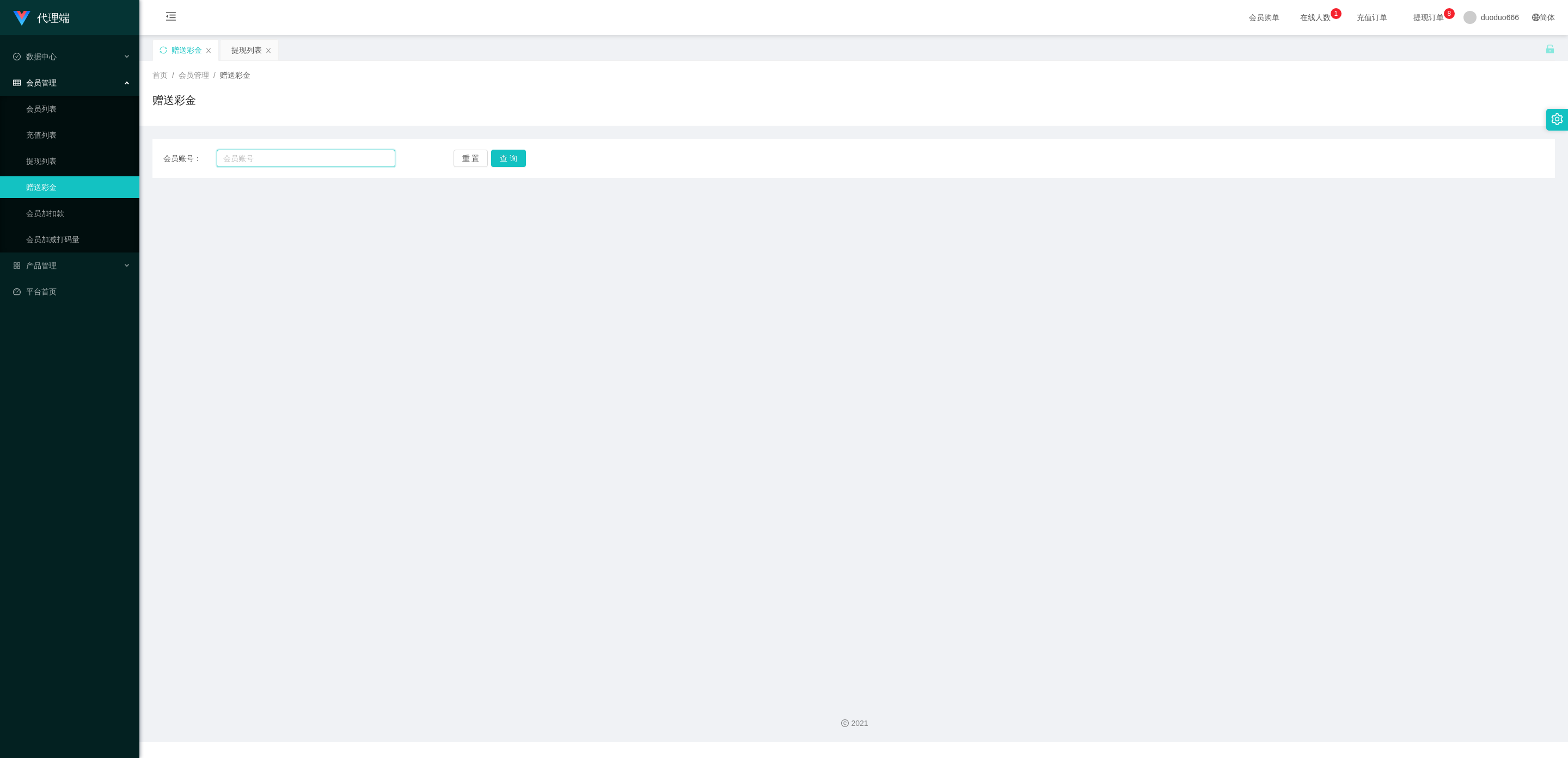
click at [269, 159] on input "text" at bounding box center [306, 158] width 179 height 17
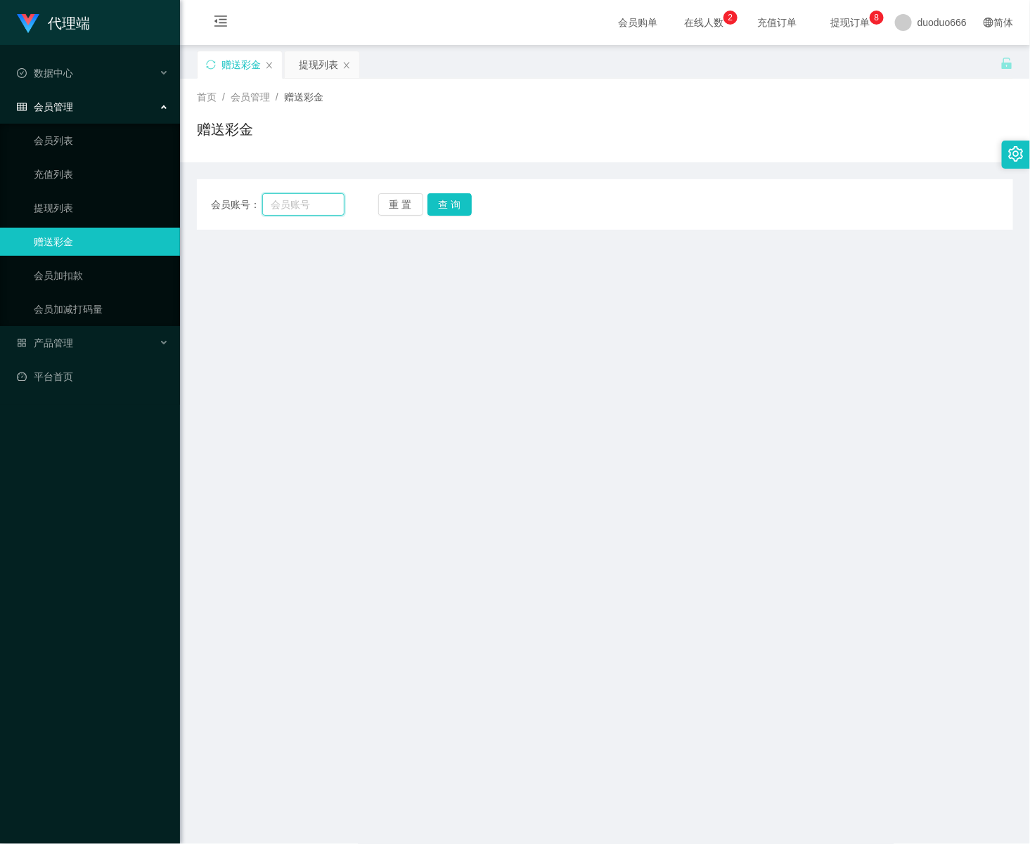
drag, startPoint x: 308, startPoint y: 203, endPoint x: 321, endPoint y: 205, distance: 12.7
click at [307, 203] on input "text" at bounding box center [303, 204] width 82 height 22
paste input "81004733"
click at [450, 205] on button "查 询" at bounding box center [449, 204] width 45 height 22
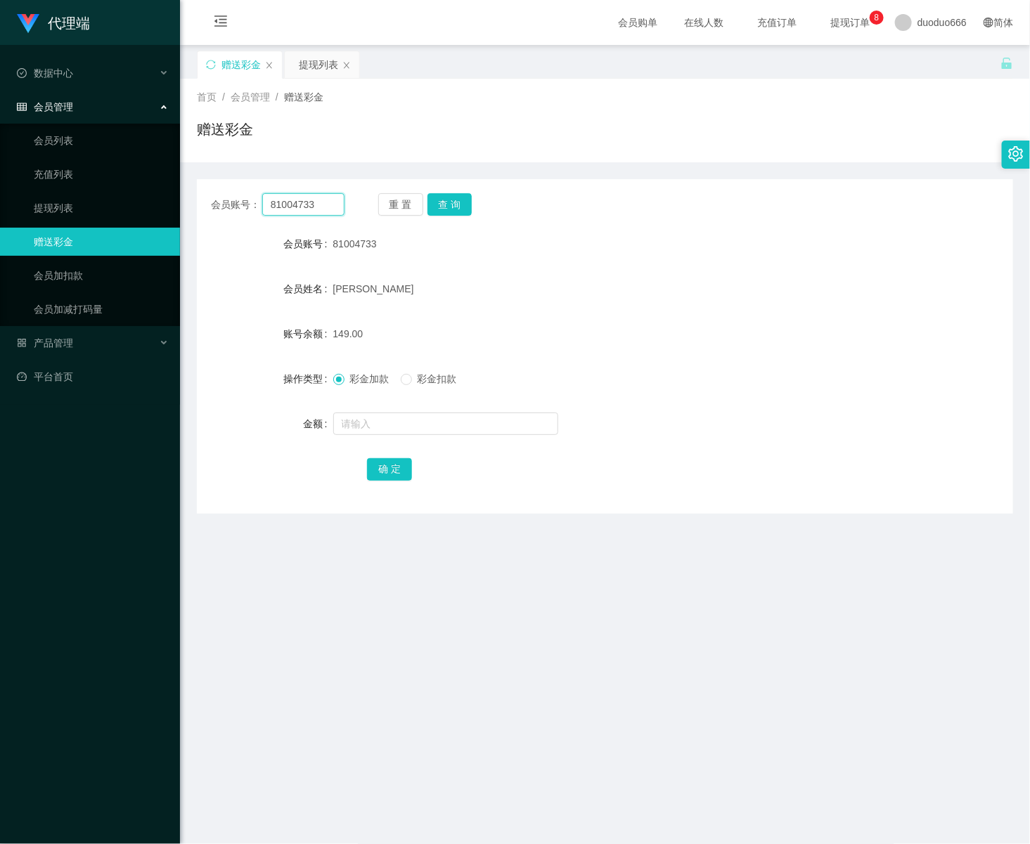
drag, startPoint x: 333, startPoint y: 205, endPoint x: 182, endPoint y: 201, distance: 151.2
click at [108, 201] on section "代理端 数据中心 会员管理 会员列表 充值列表 提现列表 赠送彩金 会员加扣款 会员加减打码量 产品管理 平台首页 保存配置 重置配置 整体风格设置 主题色 …" at bounding box center [515, 479] width 1030 height 959
paste input "tb8132823758"
type input "tb8132823758"
click at [466, 205] on button "查 询" at bounding box center [449, 204] width 45 height 22
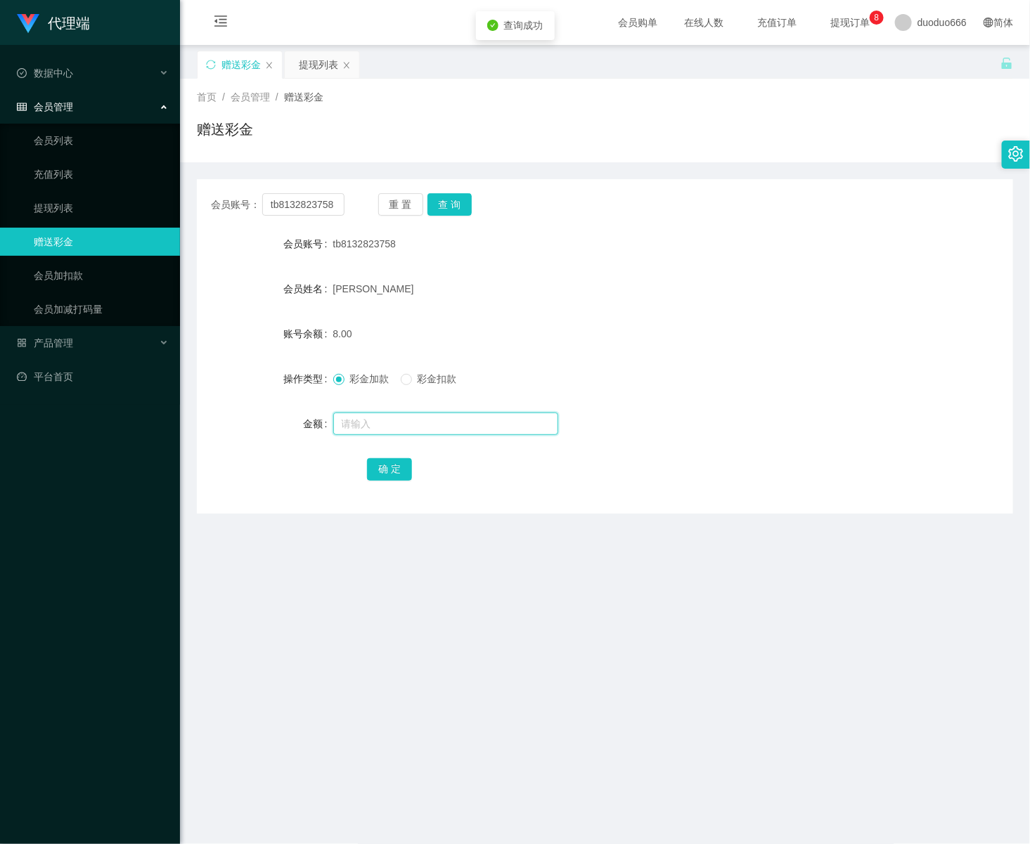
click at [435, 426] on input "text" at bounding box center [445, 424] width 225 height 22
type input "8"
click at [393, 471] on button "确 定" at bounding box center [389, 469] width 45 height 22
drag, startPoint x: 401, startPoint y: 728, endPoint x: 430, endPoint y: 593, distance: 138.7
click at [401, 702] on main "关闭左侧 关闭右侧 关闭其它 刷新页面 赠送彩金 提现列表 首页 / 会员管理 / 赠送彩金 / 赠送彩金 会员账号： tb8132823758 重 置 查 …" at bounding box center [605, 469] width 850 height 849
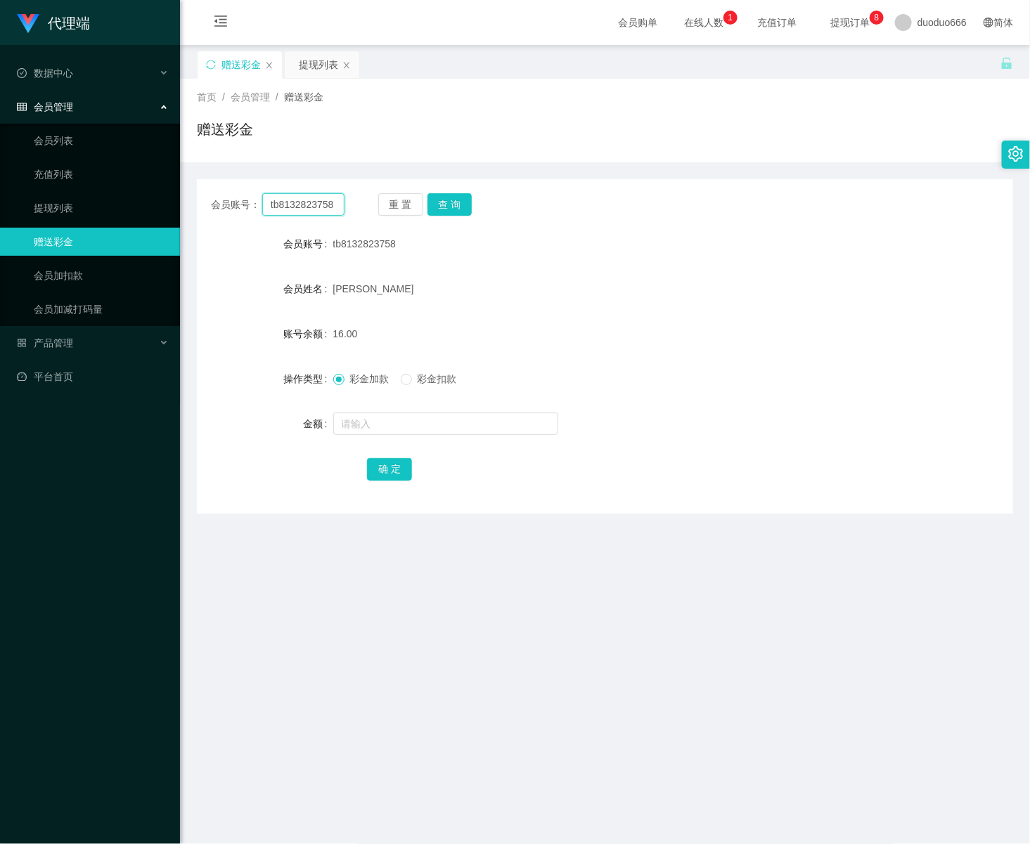
drag, startPoint x: 337, startPoint y: 207, endPoint x: -2, endPoint y: 217, distance: 339.7
click at [0, 217] on html "代理端 数据中心 会员管理 会员列表 充值列表 提现列表 赠送彩金 会员加扣款 会员加减打码量 产品管理 平台首页 保存配置 重置配置 整体风格设置 主题色 …" at bounding box center [515, 422] width 1030 height 844
paste input "jessqq"
type input "jessqq"
click at [467, 194] on button "查 询" at bounding box center [449, 204] width 45 height 22
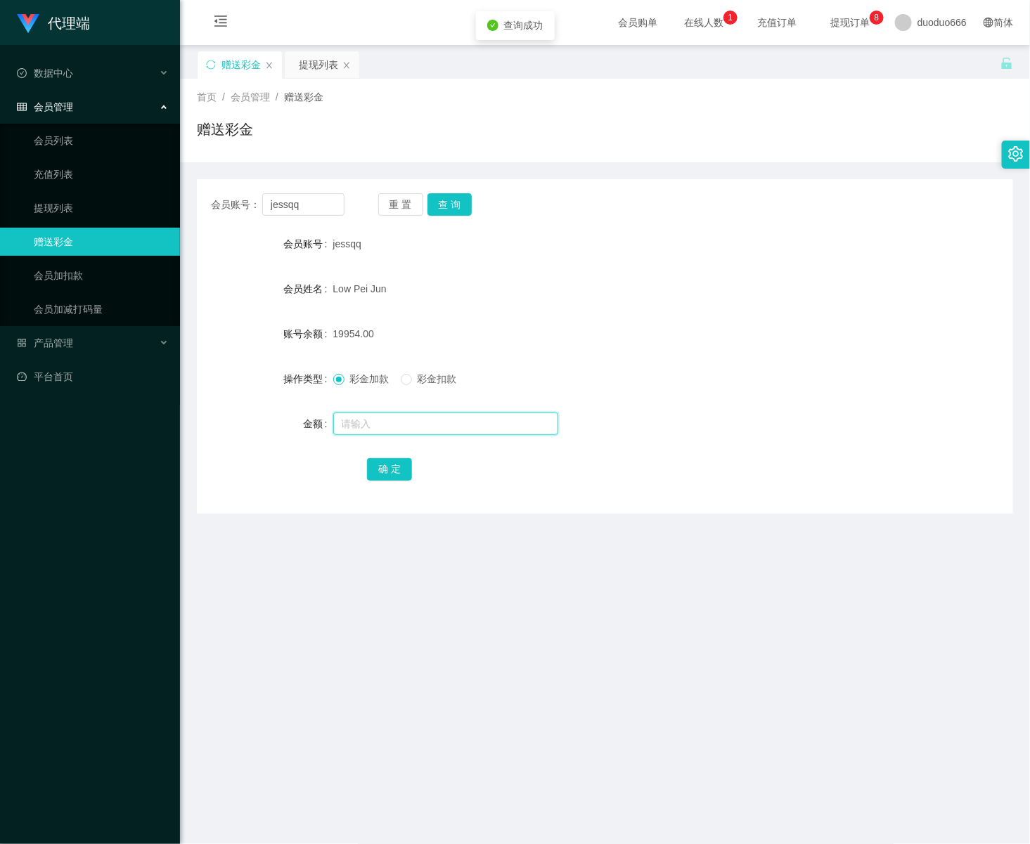
click at [432, 418] on input "text" at bounding box center [445, 424] width 225 height 22
type input "8"
click at [387, 464] on button "确 定" at bounding box center [389, 469] width 45 height 22
